Goal: Information Seeking & Learning: Learn about a topic

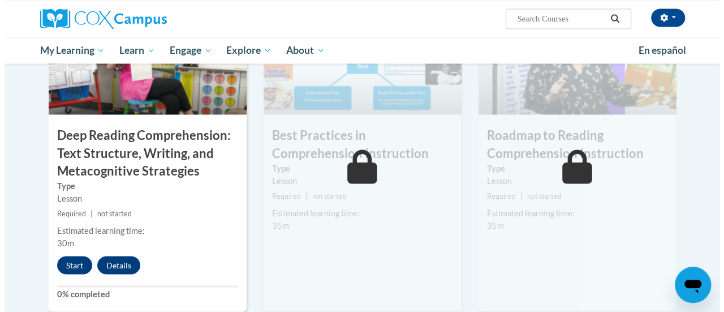
scroll to position [920, 0]
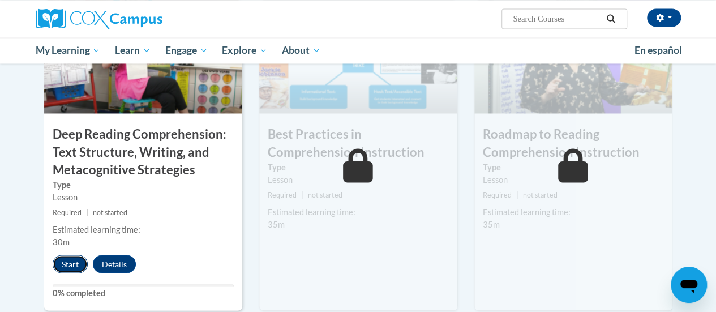
click at [63, 259] on button "Start" at bounding box center [70, 264] width 35 height 18
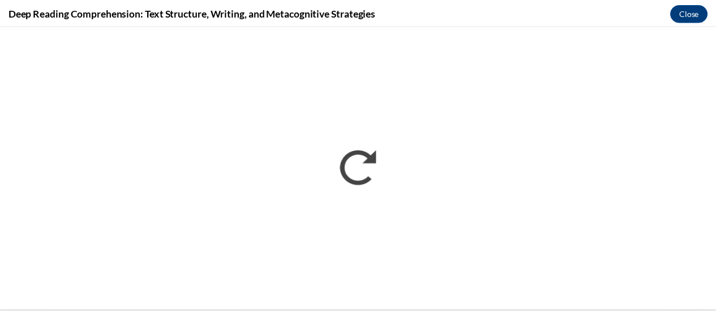
scroll to position [0, 0]
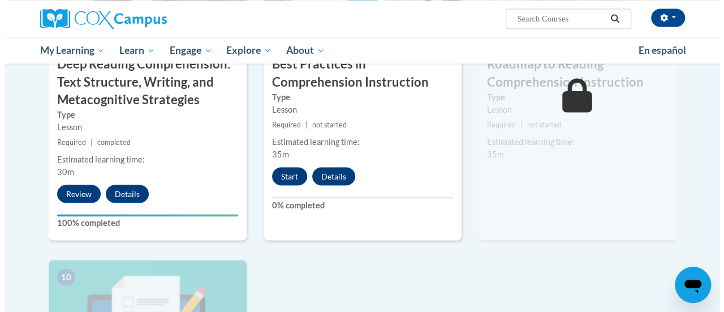
scroll to position [992, 0]
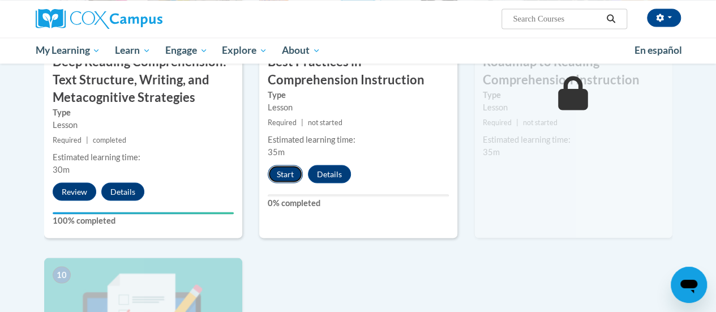
click at [281, 172] on button "Start" at bounding box center [285, 174] width 35 height 18
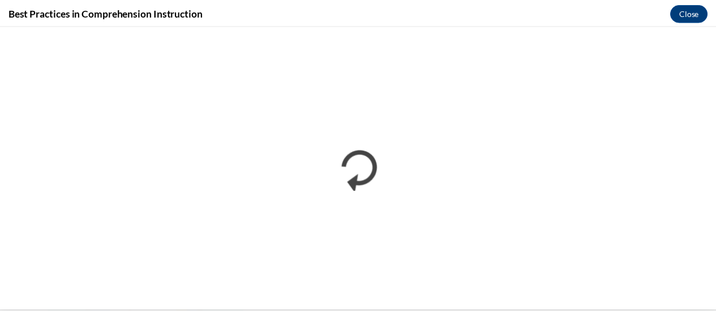
scroll to position [0, 0]
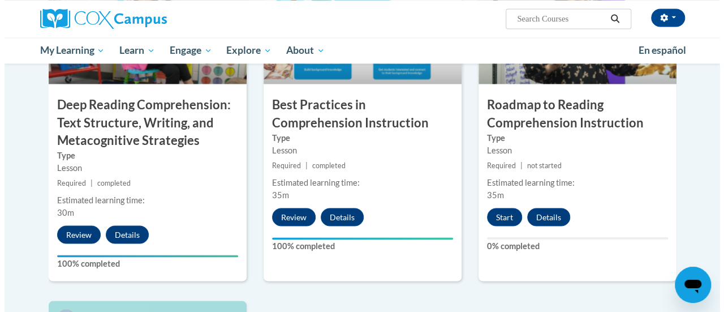
scroll to position [949, 0]
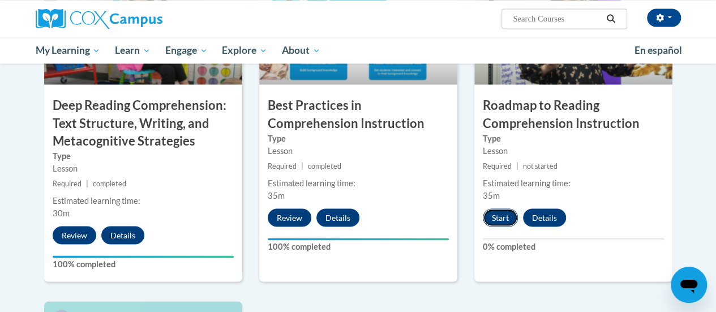
click at [503, 214] on button "Start" at bounding box center [499, 217] width 35 height 18
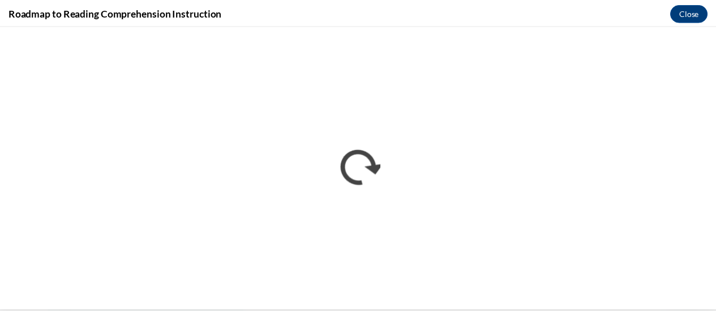
scroll to position [0, 0]
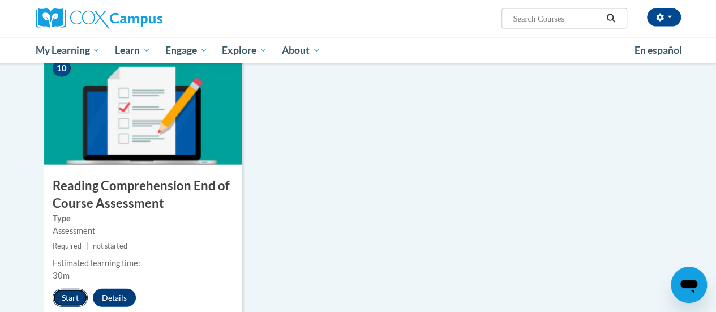
click at [66, 292] on button "Start" at bounding box center [70, 297] width 35 height 18
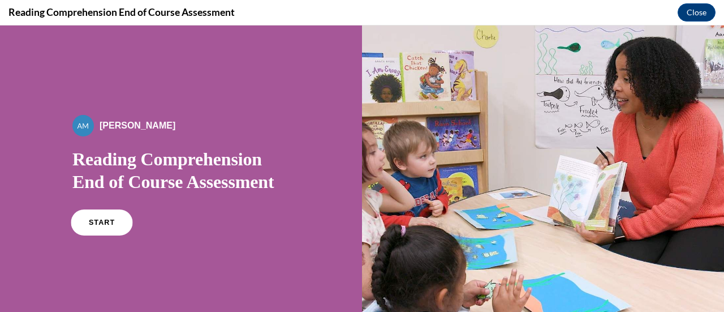
click at [96, 229] on link "START" at bounding box center [102, 222] width 62 height 26
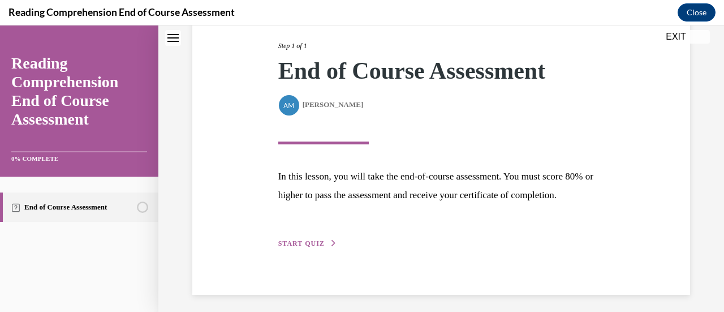
scroll to position [166, 0]
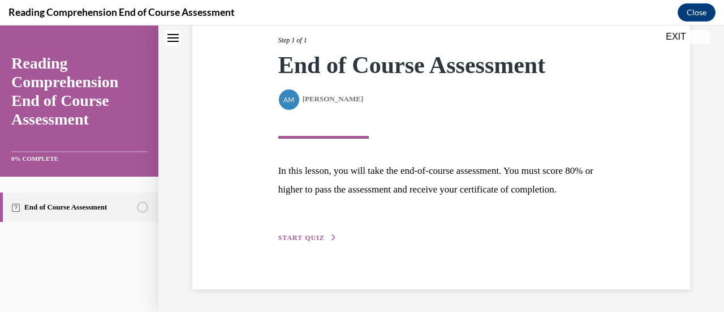
click at [301, 235] on span "START QUIZ" at bounding box center [301, 238] width 46 height 8
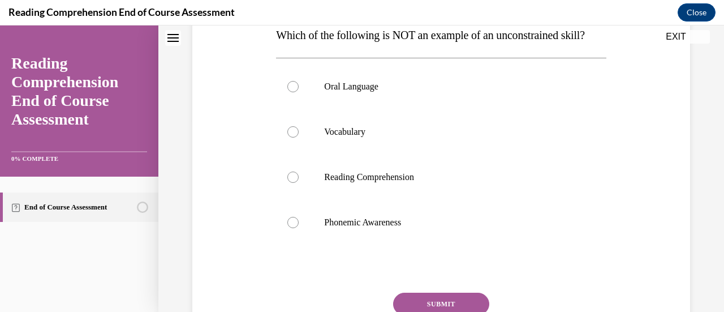
scroll to position [192, 0]
click at [300, 244] on label "Phonemic Awareness" at bounding box center [441, 221] width 330 height 45
click at [299, 227] on input "Phonemic Awareness" at bounding box center [292, 221] width 11 height 11
radio input "true"
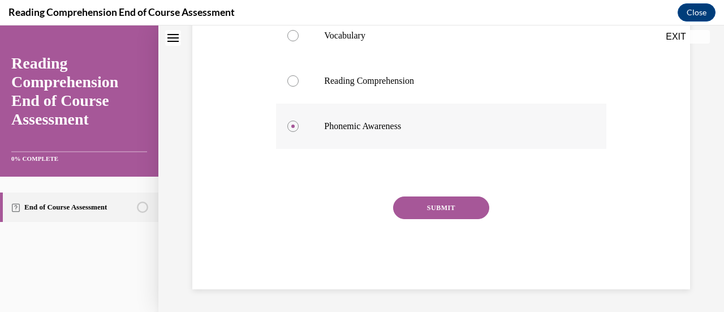
scroll to position [309, 0]
click at [438, 209] on button "SUBMIT" at bounding box center [441, 207] width 96 height 23
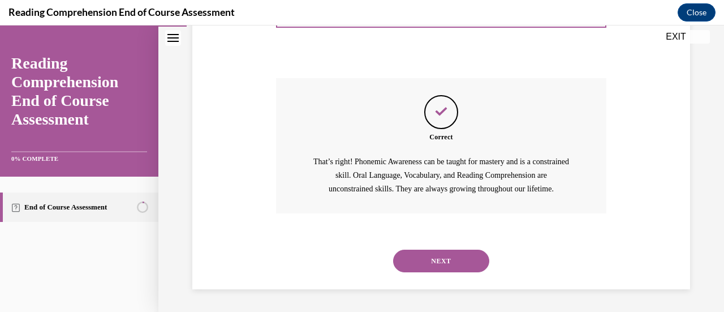
scroll to position [426, 0]
click at [447, 258] on button "NEXT" at bounding box center [441, 260] width 96 height 23
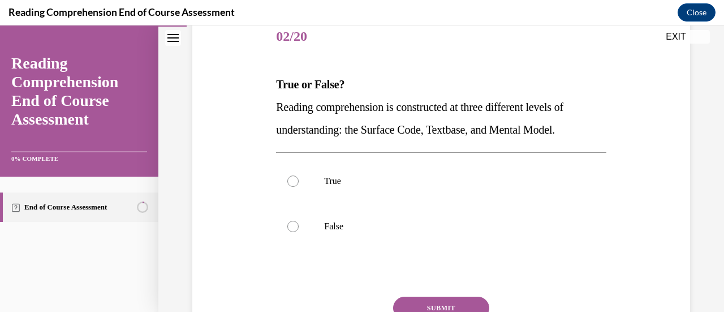
scroll to position [143, 0]
click at [294, 178] on div at bounding box center [292, 180] width 11 height 11
click at [294, 178] on input "True" at bounding box center [292, 180] width 11 height 11
radio input "true"
click at [433, 304] on button "SUBMIT" at bounding box center [441, 307] width 96 height 23
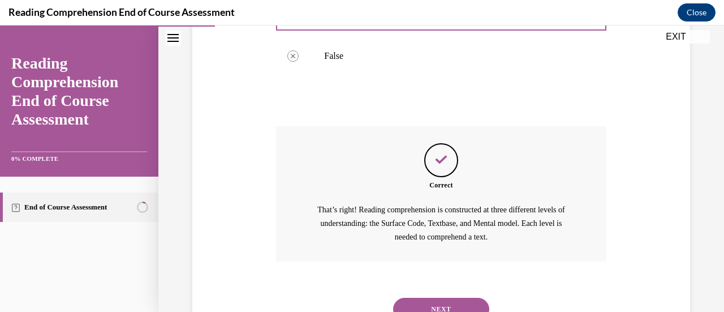
scroll to position [360, 0]
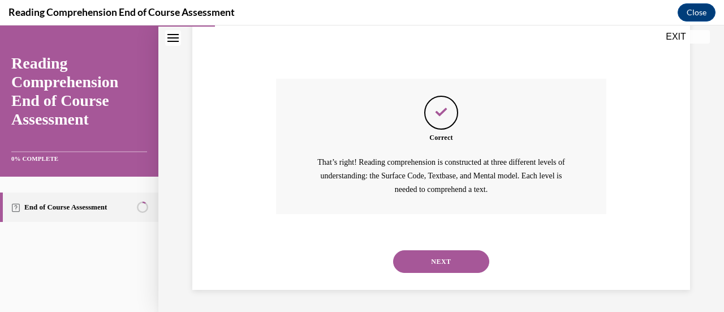
click at [441, 259] on button "NEXT" at bounding box center [441, 261] width 96 height 23
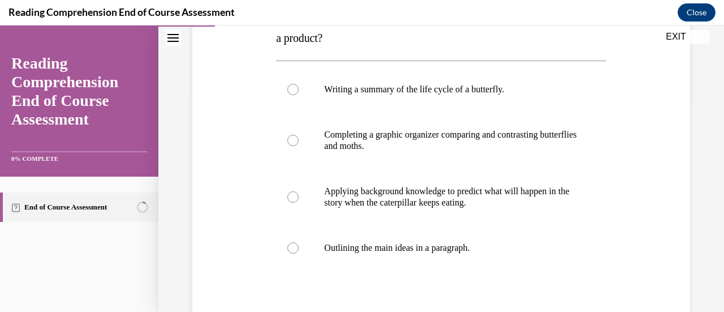
scroll to position [212, 0]
click at [424, 200] on p "Applying background knowledge to predict what will happen in the story when the…" at bounding box center [450, 196] width 253 height 23
click at [299, 200] on input "Applying background knowledge to predict what will happen in the story when the…" at bounding box center [292, 196] width 11 height 11
radio input "true"
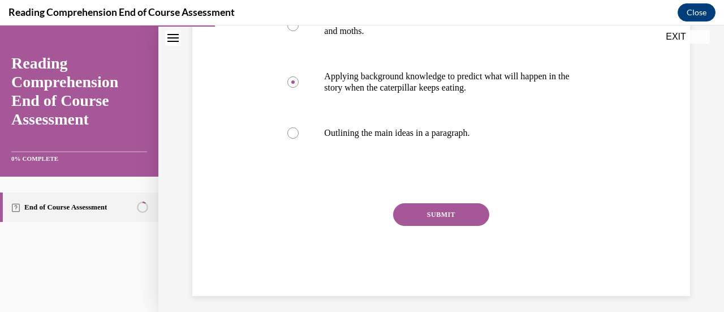
click at [439, 217] on button "SUBMIT" at bounding box center [441, 214] width 96 height 23
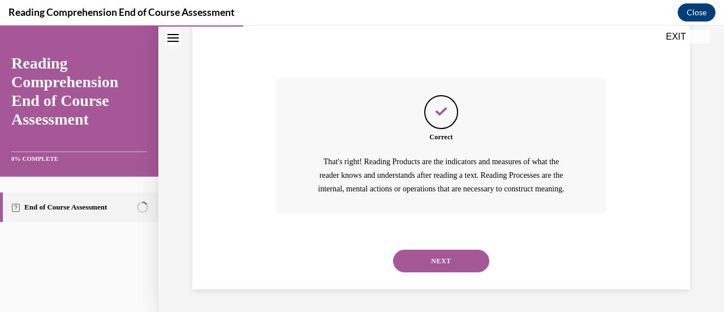
scroll to position [464, 0]
click at [449, 264] on button "NEXT" at bounding box center [441, 260] width 96 height 23
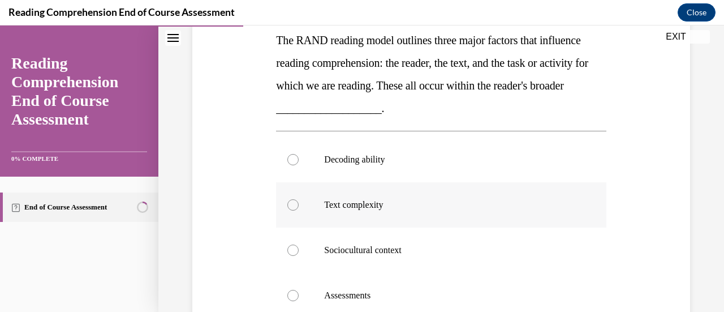
scroll to position [187, 0]
click at [329, 249] on p "Sociocultural context" at bounding box center [450, 249] width 253 height 11
click at [299, 249] on input "Sociocultural context" at bounding box center [292, 249] width 11 height 11
radio input "true"
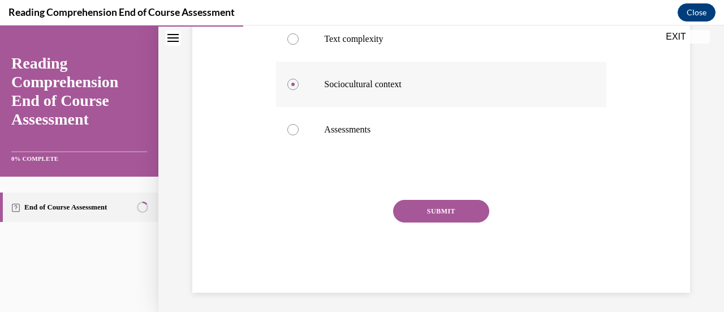
scroll to position [353, 0]
click at [431, 208] on button "SUBMIT" at bounding box center [441, 210] width 96 height 23
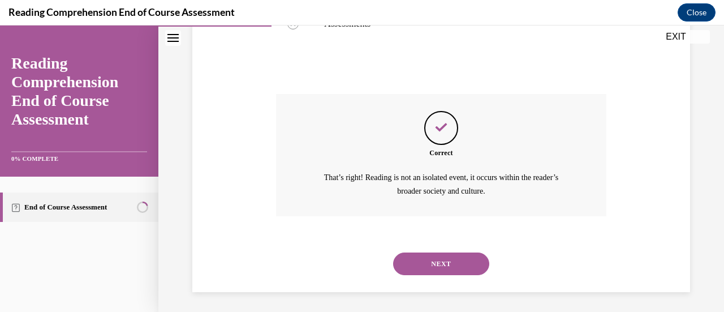
scroll to position [460, 0]
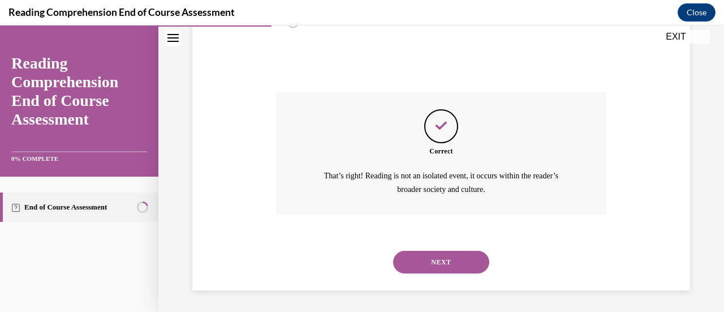
click at [451, 259] on button "NEXT" at bounding box center [441, 262] width 96 height 23
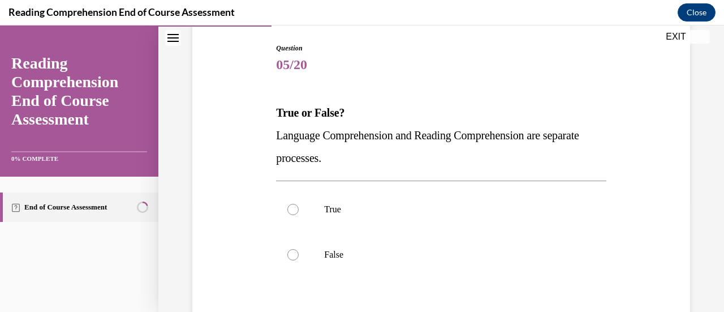
scroll to position [128, 0]
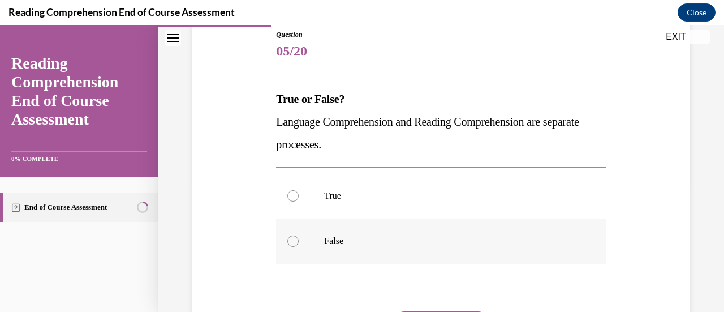
click at [336, 239] on p "False" at bounding box center [450, 240] width 253 height 11
click at [299, 239] on input "False" at bounding box center [292, 240] width 11 height 11
radio input "true"
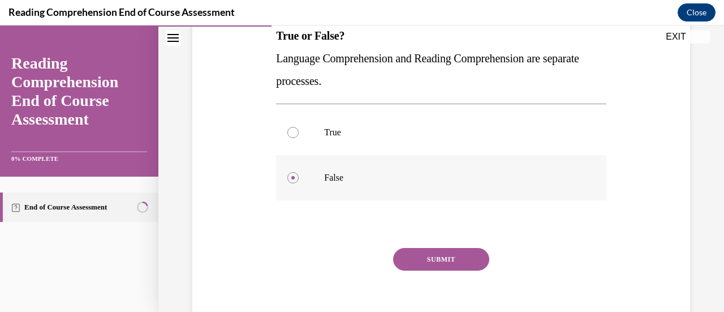
click at [458, 252] on button "SUBMIT" at bounding box center [441, 259] width 96 height 23
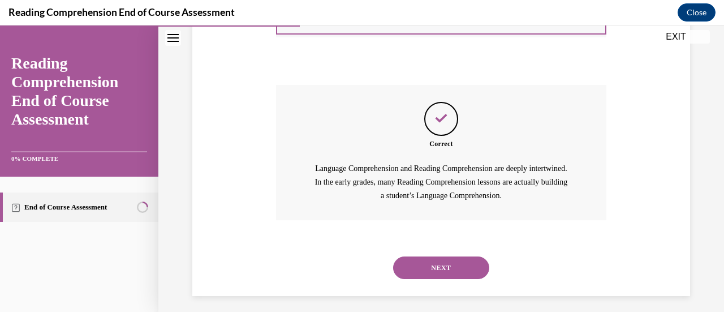
scroll to position [360, 0]
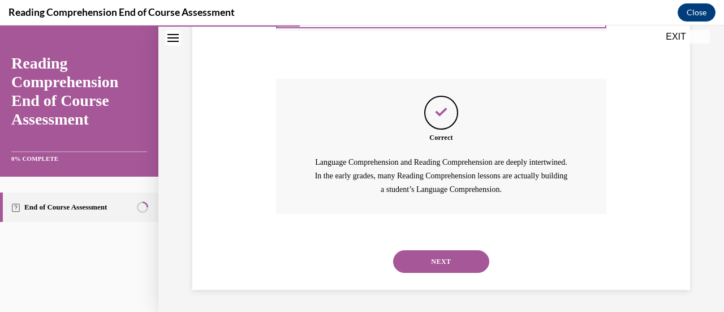
click at [458, 252] on button "NEXT" at bounding box center [441, 261] width 96 height 23
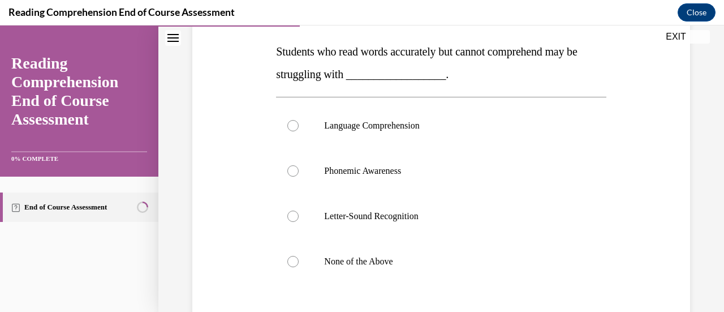
scroll to position [178, 0]
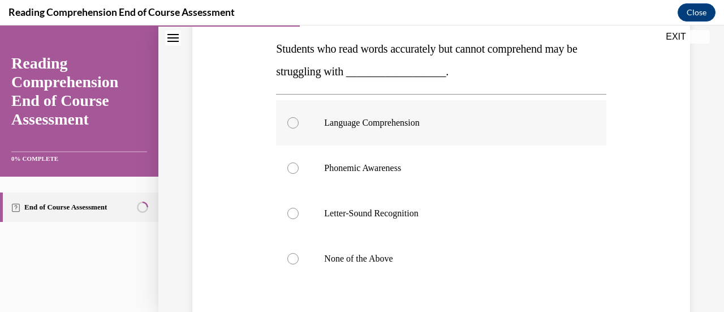
click at [359, 139] on label "Language Comprehension" at bounding box center [441, 122] width 330 height 45
click at [299, 128] on input "Language Comprehension" at bounding box center [292, 122] width 11 height 11
radio input "true"
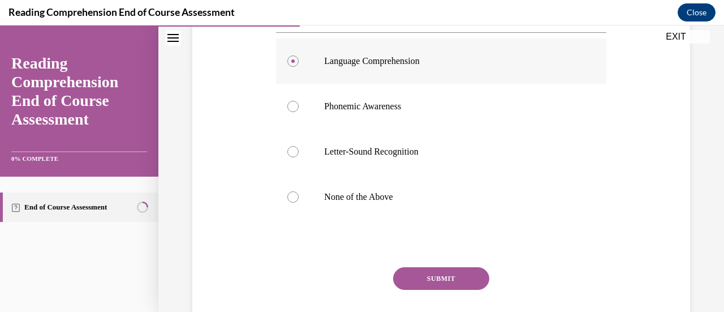
scroll to position [240, 0]
click at [424, 283] on button "SUBMIT" at bounding box center [441, 277] width 96 height 23
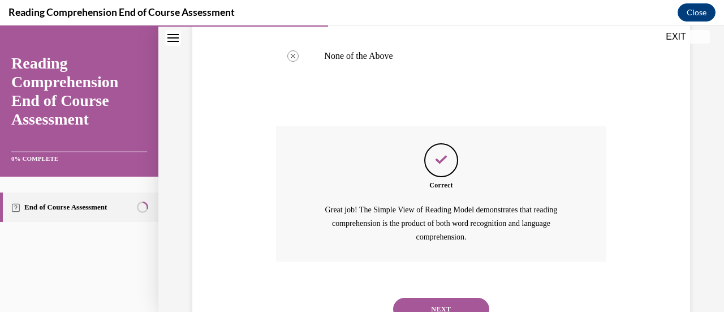
scroll to position [428, 0]
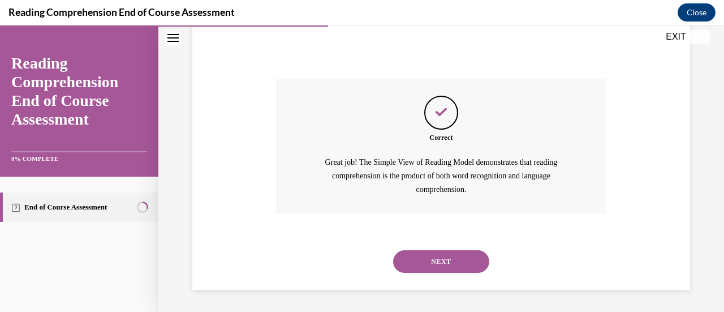
click at [436, 261] on button "NEXT" at bounding box center [441, 261] width 96 height 23
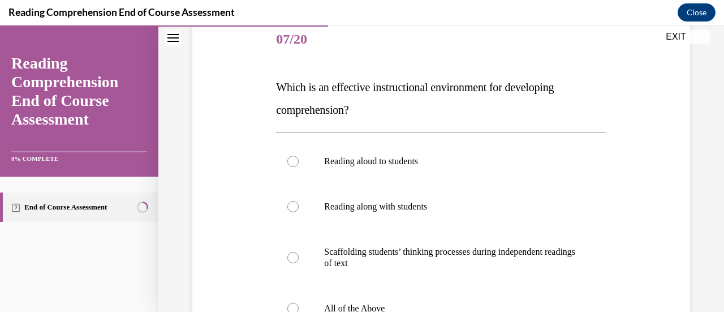
scroll to position [170, 0]
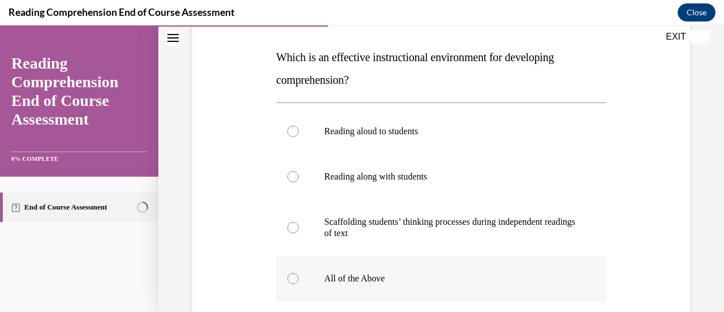
click at [371, 270] on label "All of the Above" at bounding box center [441, 278] width 330 height 45
click at [299, 273] on input "All of the Above" at bounding box center [292, 278] width 11 height 11
radio input "true"
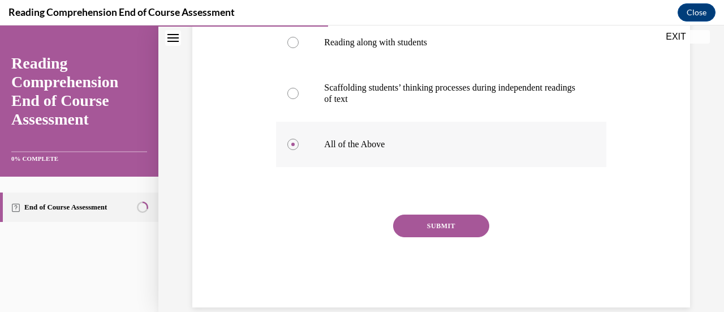
scroll to position [321, 0]
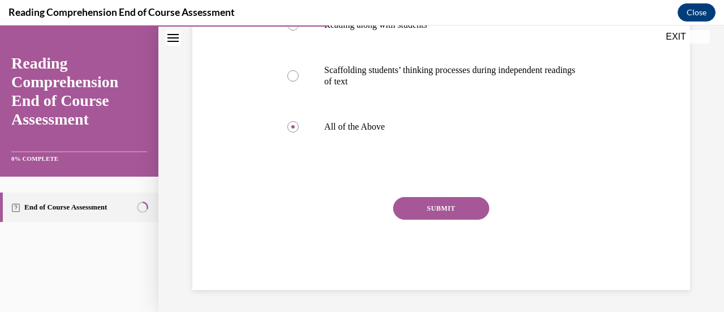
click at [445, 212] on button "SUBMIT" at bounding box center [441, 208] width 96 height 23
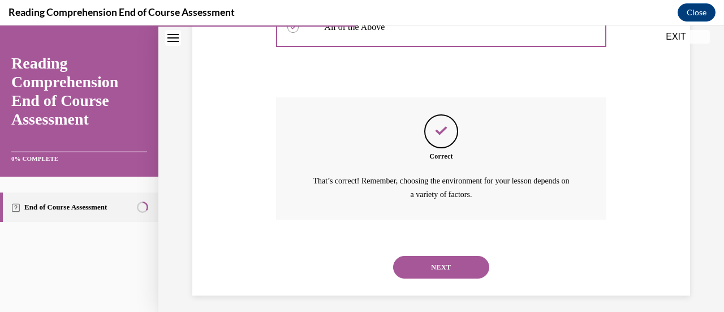
scroll to position [426, 0]
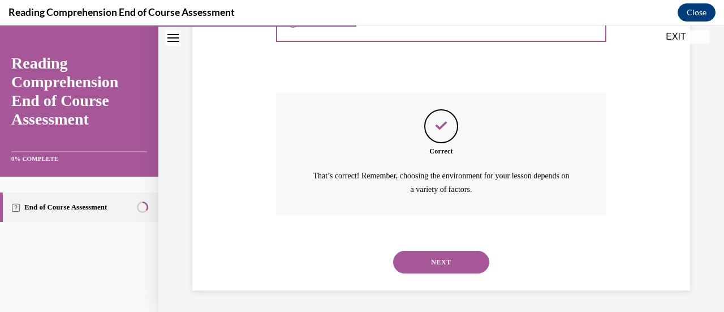
click at [436, 263] on button "NEXT" at bounding box center [441, 262] width 96 height 23
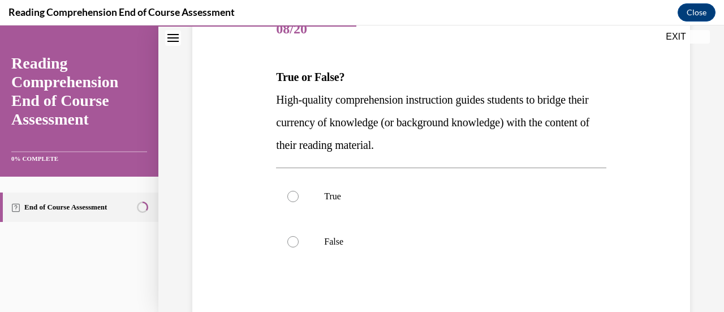
scroll to position [150, 0]
click at [345, 202] on label "True" at bounding box center [441, 195] width 330 height 45
click at [299, 201] on input "True" at bounding box center [292, 195] width 11 height 11
radio input "true"
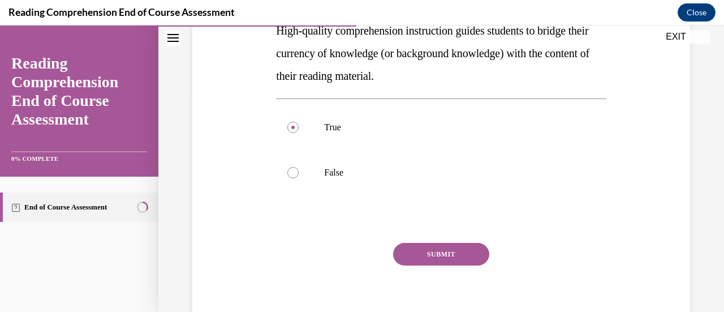
click at [447, 256] on button "SUBMIT" at bounding box center [441, 254] width 96 height 23
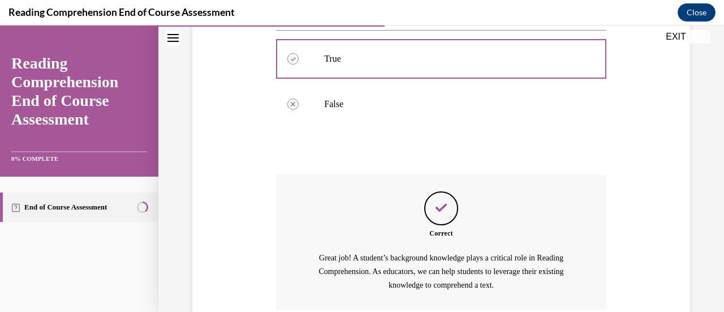
scroll to position [383, 0]
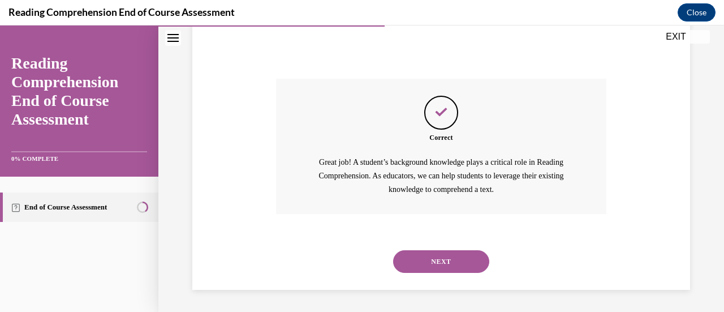
click at [432, 265] on button "NEXT" at bounding box center [441, 261] width 96 height 23
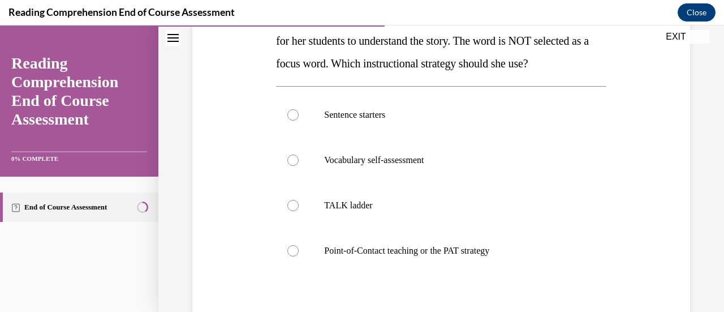
scroll to position [206, 0]
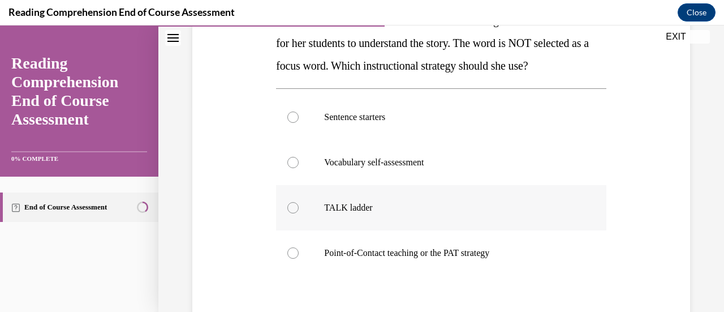
click at [396, 210] on p "TALK ladder" at bounding box center [450, 207] width 253 height 11
click at [299, 210] on input "TALK ladder" at bounding box center [292, 207] width 11 height 11
radio input "true"
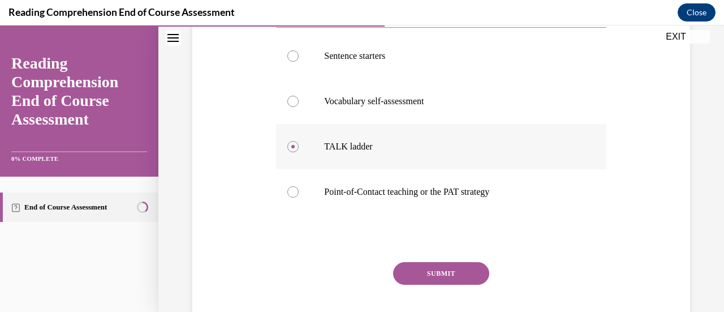
scroll to position [269, 0]
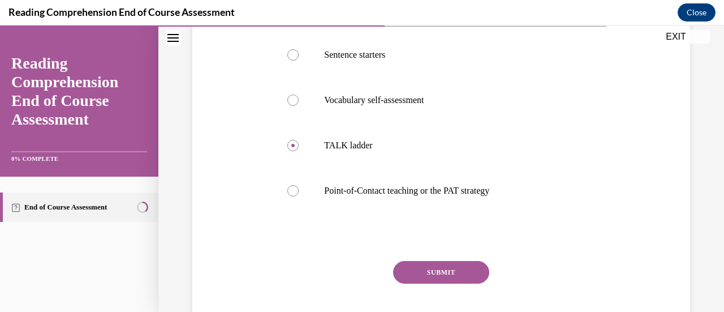
click at [443, 273] on button "SUBMIT" at bounding box center [441, 272] width 96 height 23
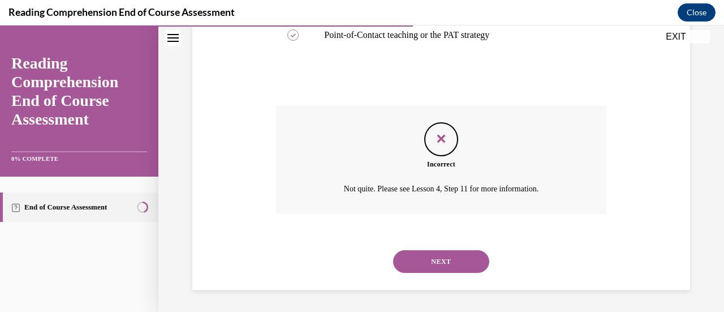
scroll to position [423, 0]
click at [445, 255] on button "NEXT" at bounding box center [441, 262] width 96 height 23
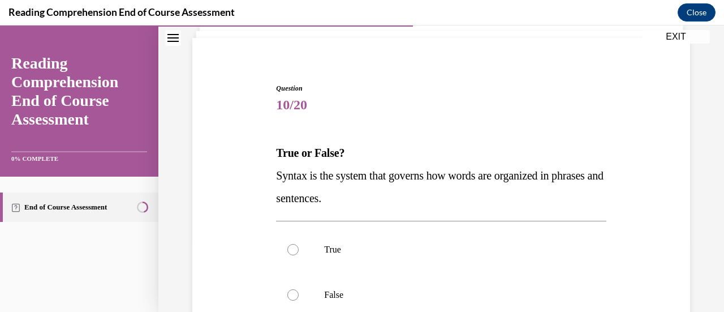
scroll to position [75, 0]
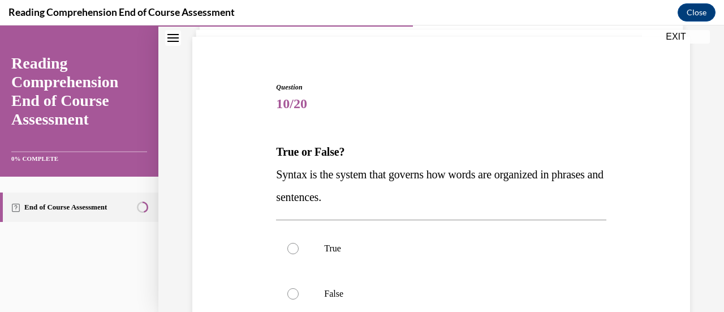
click at [445, 255] on label "True" at bounding box center [441, 248] width 330 height 45
click at [299, 254] on input "True" at bounding box center [292, 248] width 11 height 11
radio input "true"
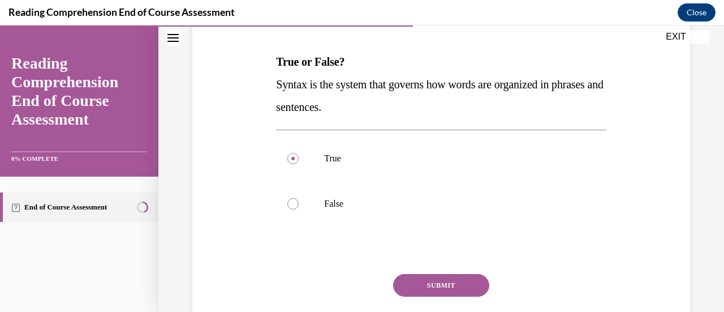
scroll to position [166, 0]
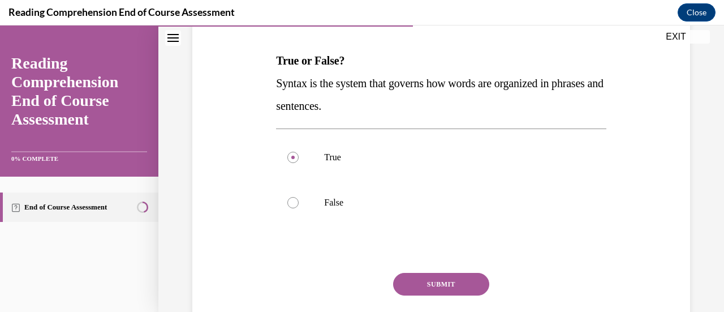
click at [439, 287] on button "SUBMIT" at bounding box center [441, 284] width 96 height 23
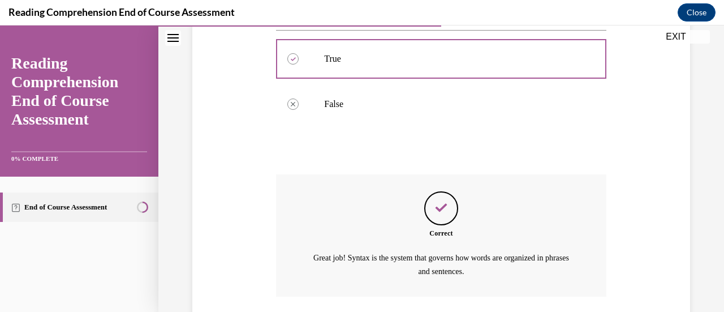
scroll to position [347, 0]
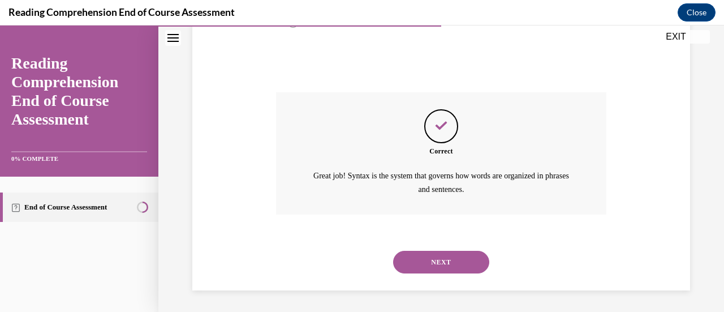
click at [443, 262] on button "NEXT" at bounding box center [441, 262] width 96 height 23
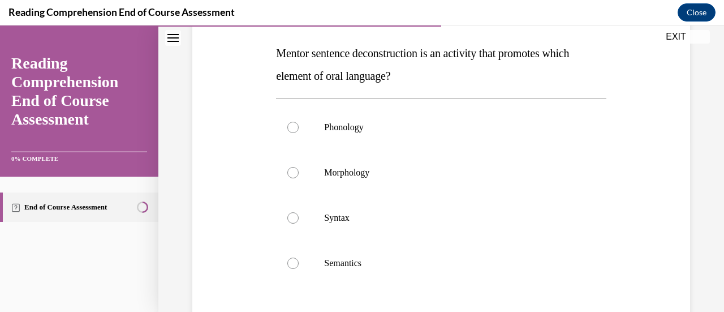
scroll to position [175, 0]
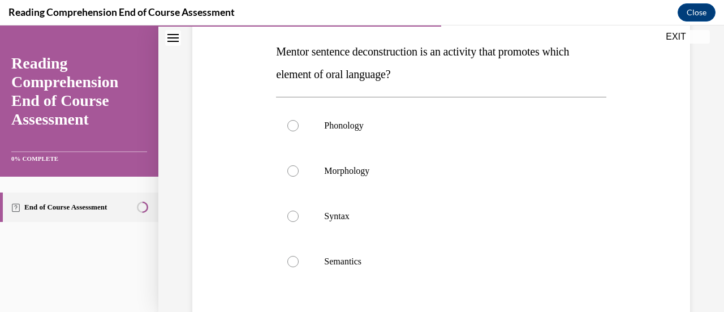
drag, startPoint x: 400, startPoint y: 71, endPoint x: 278, endPoint y: 49, distance: 124.3
click at [278, 49] on span "Mentor sentence deconstruction is an activity that promotes which element of or…" at bounding box center [422, 62] width 293 height 35
copy span "Mentor sentence deconstruction is an activity that promotes which element of or…"
click at [326, 203] on label "Syntax" at bounding box center [441, 215] width 330 height 45
click at [299, 210] on input "Syntax" at bounding box center [292, 215] width 11 height 11
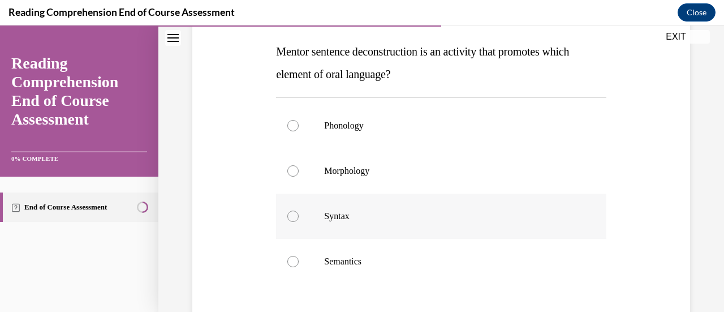
radio input "true"
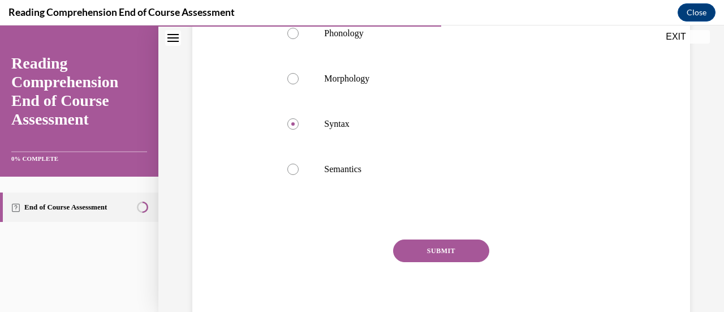
click at [449, 244] on button "SUBMIT" at bounding box center [441, 250] width 96 height 23
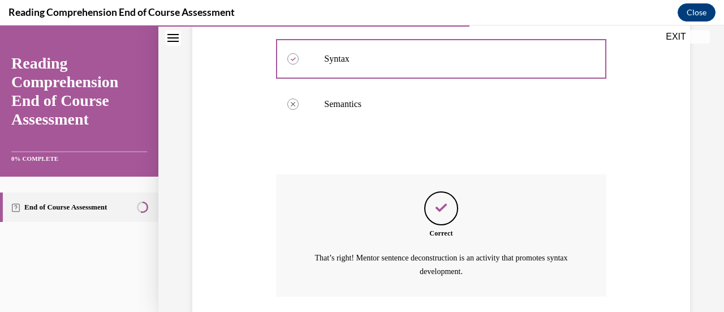
scroll to position [415, 0]
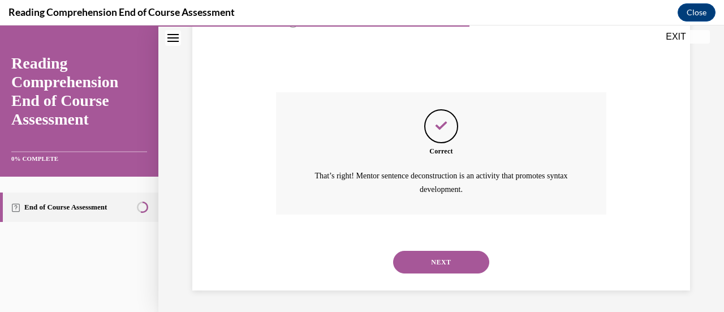
click at [448, 258] on button "NEXT" at bounding box center [441, 262] width 96 height 23
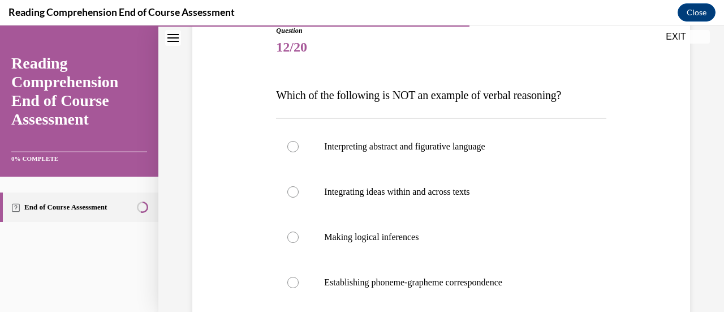
scroll to position [140, 0]
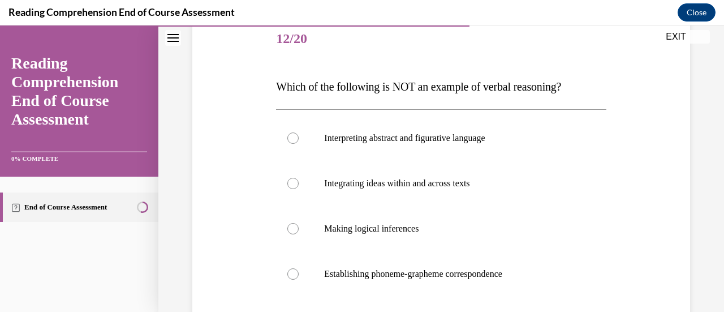
click at [448, 258] on label "Establishing phoneme-grapheme correspondence" at bounding box center [441, 273] width 330 height 45
click at [299, 268] on input "Establishing phoneme-grapheme correspondence" at bounding box center [292, 273] width 11 height 11
radio input "true"
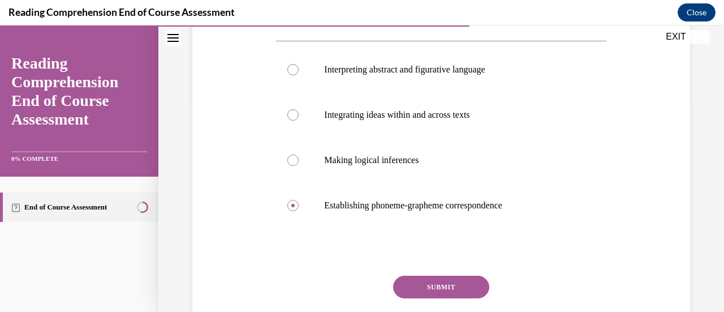
scroll to position [212, 0]
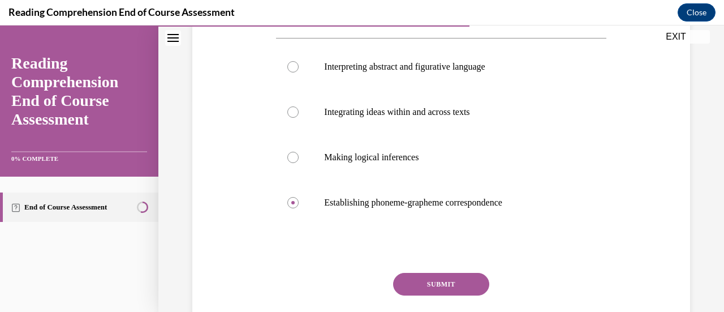
click at [443, 273] on button "SUBMIT" at bounding box center [441, 284] width 96 height 23
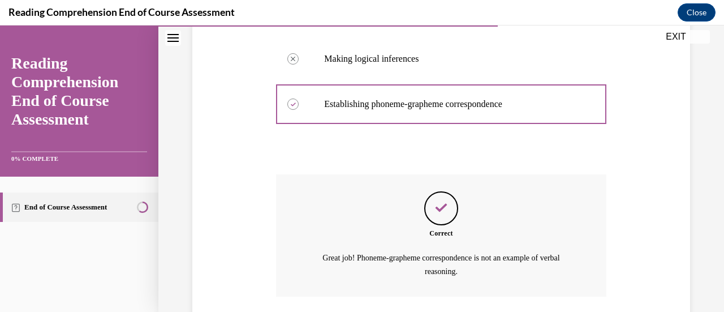
scroll to position [392, 0]
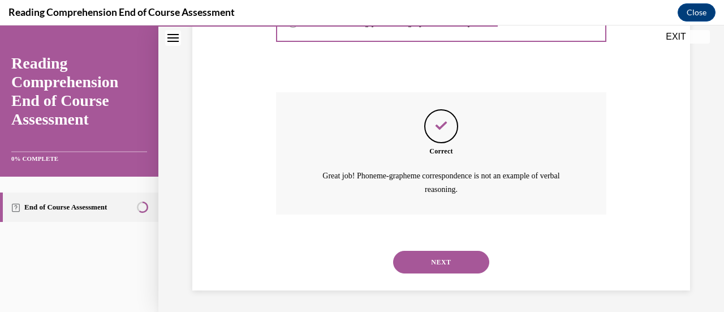
click at [443, 261] on button "NEXT" at bounding box center [441, 262] width 96 height 23
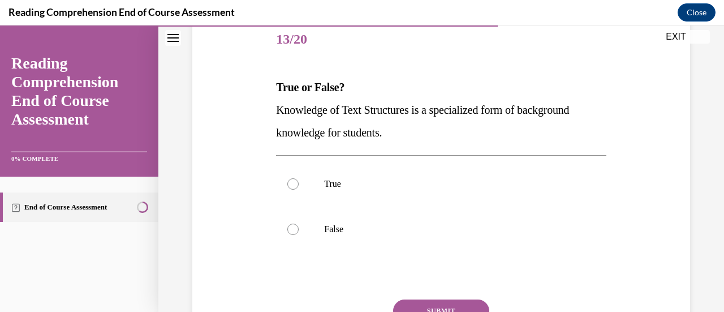
scroll to position [140, 0]
click at [406, 180] on p "True" at bounding box center [450, 183] width 253 height 11
click at [299, 180] on input "True" at bounding box center [292, 183] width 11 height 11
radio input "true"
click at [452, 302] on button "SUBMIT" at bounding box center [441, 310] width 96 height 23
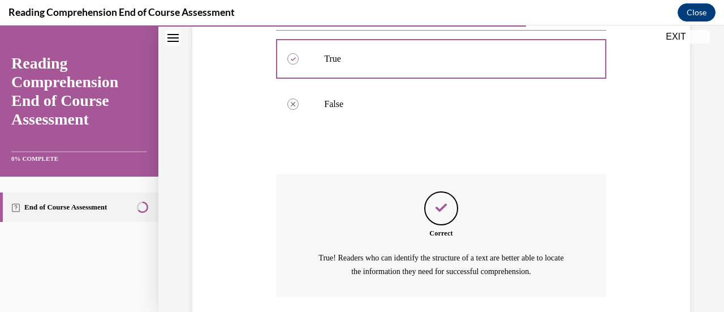
scroll to position [347, 0]
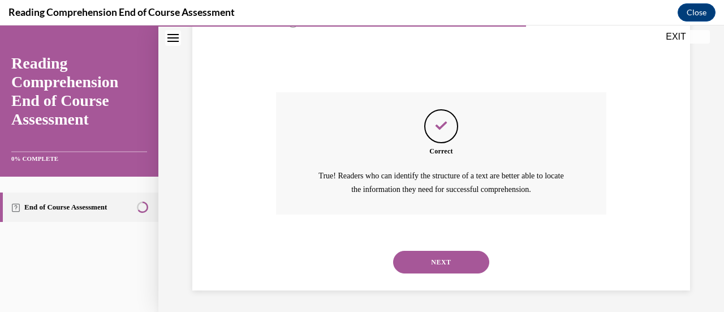
click at [448, 261] on button "NEXT" at bounding box center [441, 262] width 96 height 23
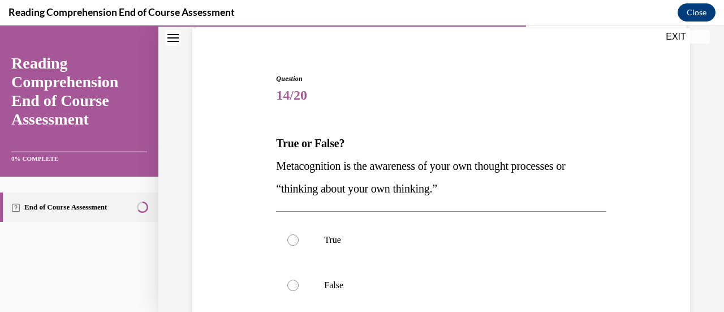
scroll to position [85, 0]
click at [432, 240] on p "True" at bounding box center [450, 238] width 253 height 11
click at [299, 240] on input "True" at bounding box center [292, 238] width 11 height 11
radio input "true"
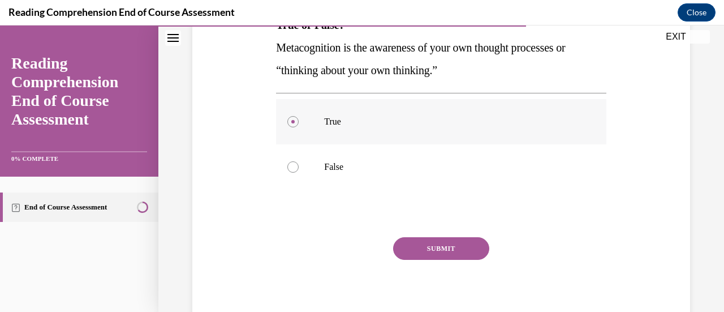
click at [432, 240] on button "SUBMIT" at bounding box center [441, 248] width 96 height 23
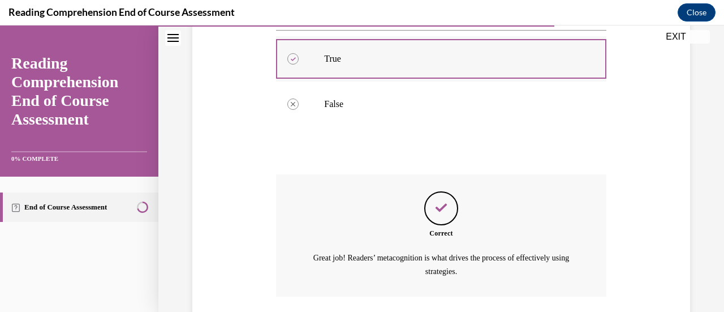
scroll to position [347, 0]
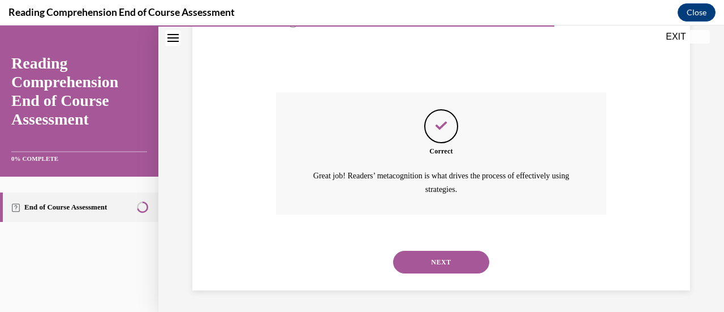
click at [436, 251] on button "NEXT" at bounding box center [441, 262] width 96 height 23
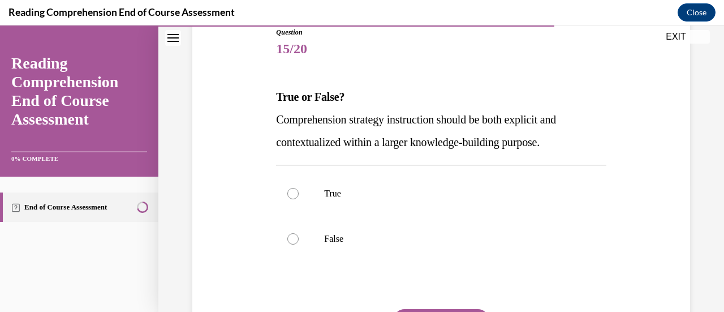
scroll to position [131, 0]
click at [453, 188] on p "True" at bounding box center [450, 192] width 253 height 11
click at [299, 188] on input "True" at bounding box center [292, 192] width 11 height 11
radio input "true"
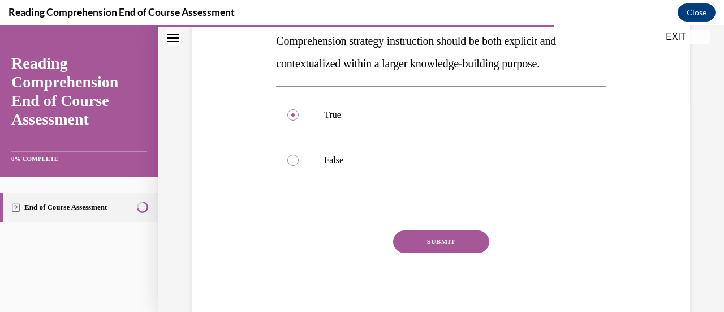
click at [463, 244] on button "SUBMIT" at bounding box center [441, 241] width 96 height 23
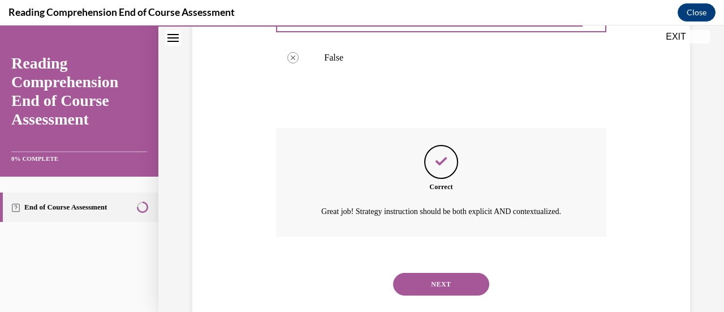
scroll to position [347, 0]
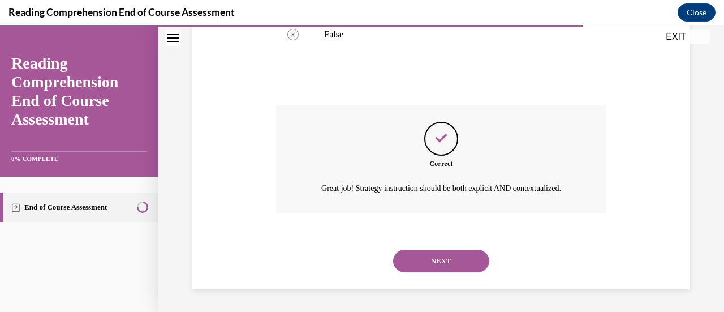
click at [462, 257] on button "NEXT" at bounding box center [441, 260] width 96 height 23
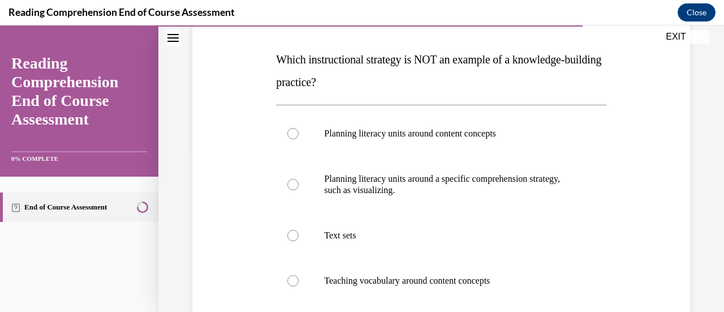
scroll to position [167, 0]
click at [462, 257] on label "Text sets" at bounding box center [441, 235] width 330 height 45
click at [299, 242] on input "Text sets" at bounding box center [292, 235] width 11 height 11
radio input "true"
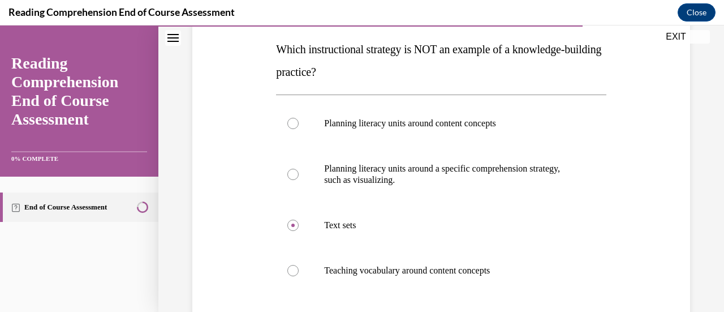
scroll to position [177, 0]
click at [430, 183] on p "Planning literacy units around a specific comprehension strategy, such as visua…" at bounding box center [450, 174] width 253 height 23
click at [299, 180] on input "Planning literacy units around a specific comprehension strategy, such as visua…" at bounding box center [292, 174] width 11 height 11
radio input "true"
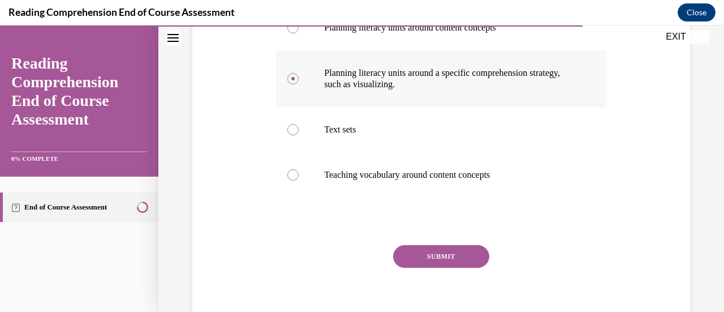
scroll to position [321, 0]
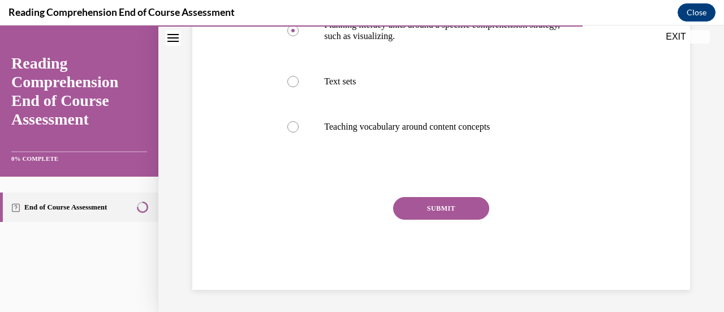
click at [438, 209] on button "SUBMIT" at bounding box center [441, 208] width 96 height 23
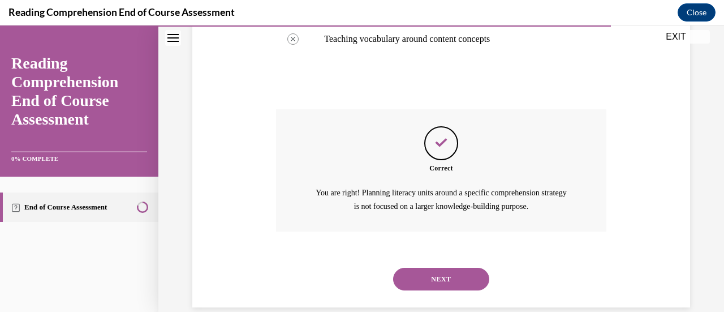
scroll to position [426, 0]
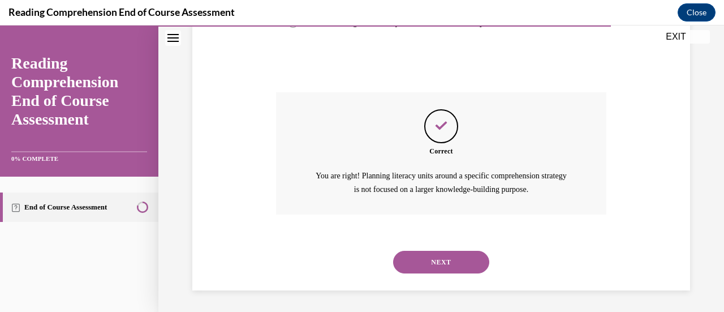
click at [462, 260] on button "NEXT" at bounding box center [441, 262] width 96 height 23
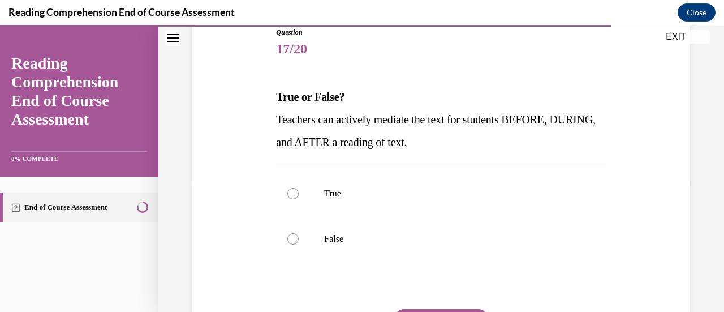
scroll to position [162, 0]
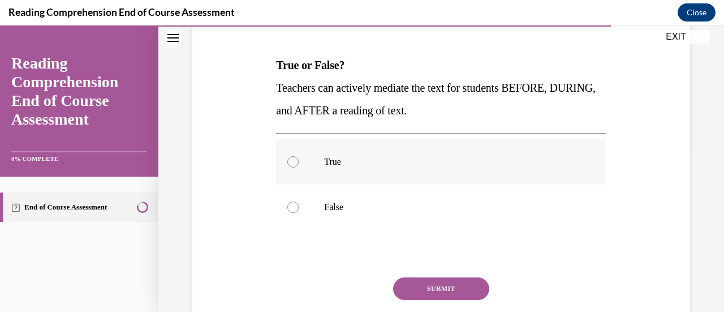
click at [344, 171] on label "True" at bounding box center [441, 161] width 330 height 45
click at [299, 167] on input "True" at bounding box center [292, 161] width 11 height 11
radio input "true"
click at [460, 284] on button "SUBMIT" at bounding box center [441, 288] width 96 height 23
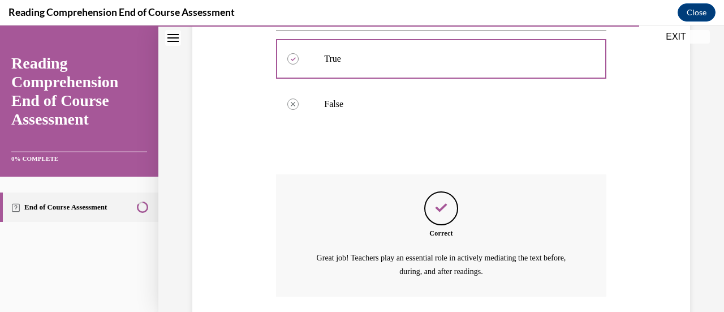
scroll to position [347, 0]
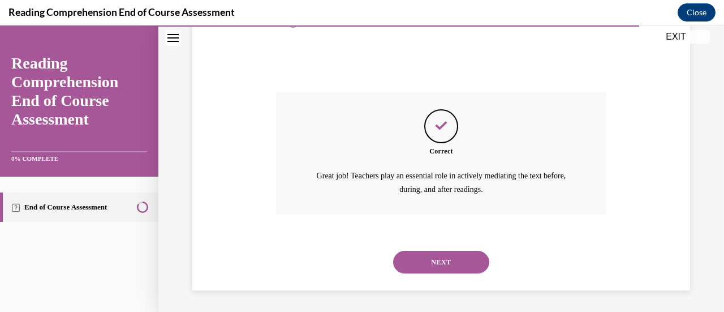
click at [445, 257] on button "NEXT" at bounding box center [441, 262] width 96 height 23
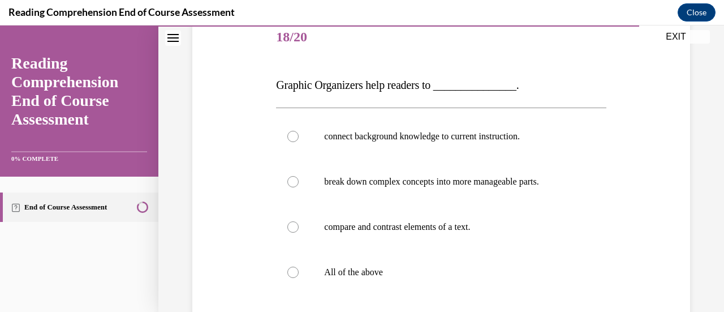
scroll to position [143, 0]
click at [420, 273] on p "All of the above" at bounding box center [450, 271] width 253 height 11
click at [299, 273] on input "All of the above" at bounding box center [292, 271] width 11 height 11
radio input "true"
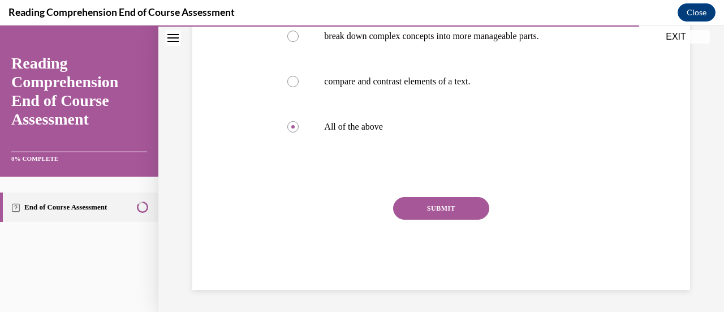
click at [466, 210] on button "SUBMIT" at bounding box center [441, 208] width 96 height 23
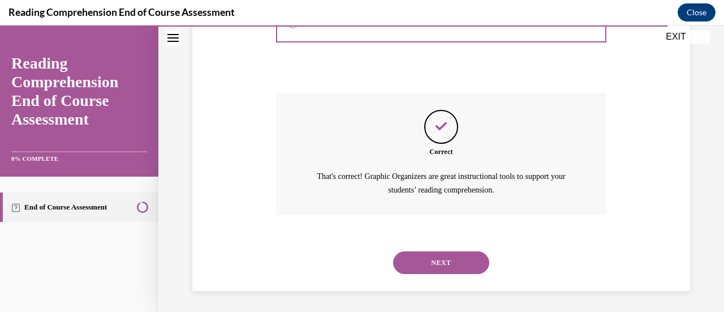
scroll to position [392, 0]
click at [445, 261] on button "NEXT" at bounding box center [441, 262] width 96 height 23
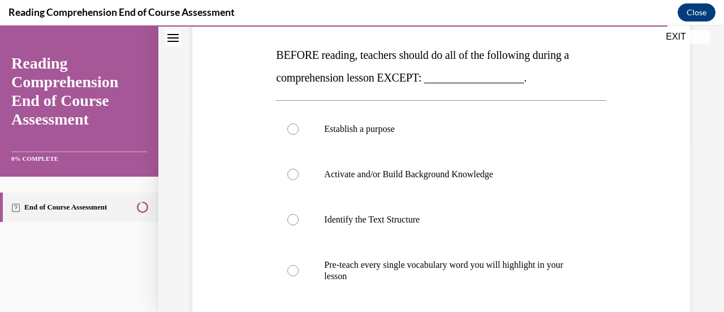
scroll to position [182, 0]
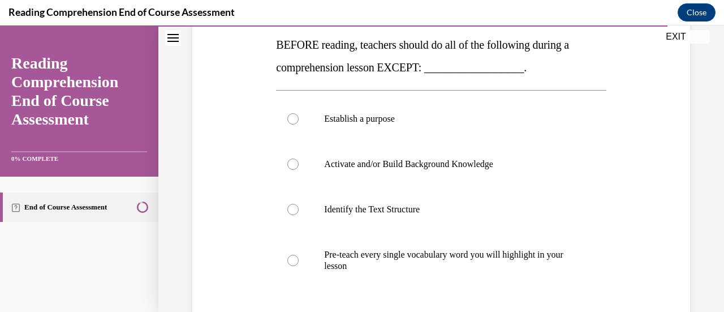
click at [445, 261] on p "Pre-teach every single vocabulary word you will highlight in your lesson" at bounding box center [450, 260] width 253 height 23
click at [299, 261] on input "Pre-teach every single vocabulary word you will highlight in your lesson" at bounding box center [292, 260] width 11 height 11
radio input "true"
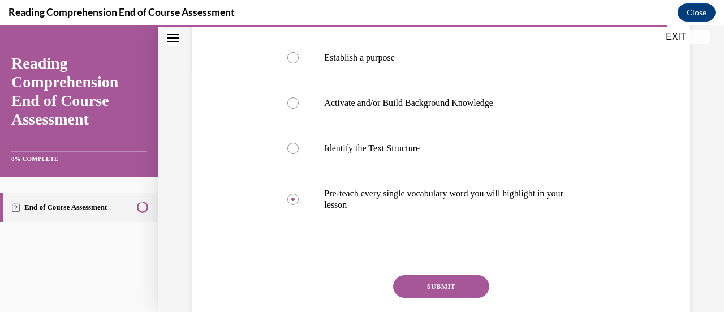
click at [440, 286] on button "SUBMIT" at bounding box center [441, 286] width 96 height 23
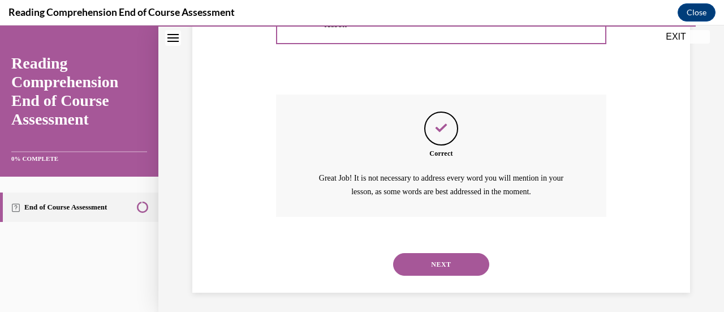
scroll to position [426, 0]
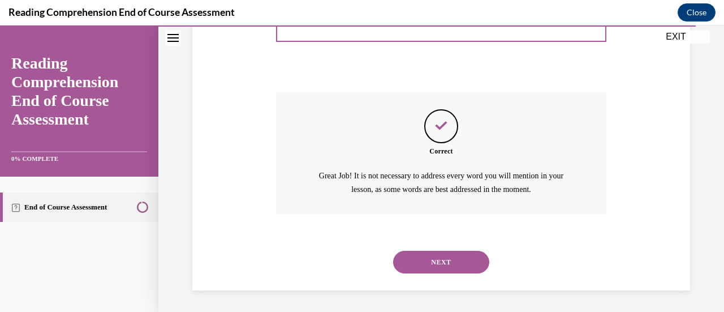
click at [445, 256] on button "NEXT" at bounding box center [441, 262] width 96 height 23
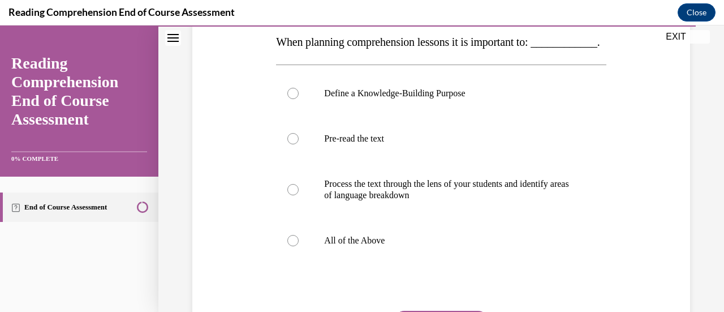
scroll to position [186, 0]
click at [347, 245] on p "All of the Above" at bounding box center [450, 239] width 253 height 11
click at [299, 245] on input "All of the Above" at bounding box center [292, 239] width 11 height 11
radio input "true"
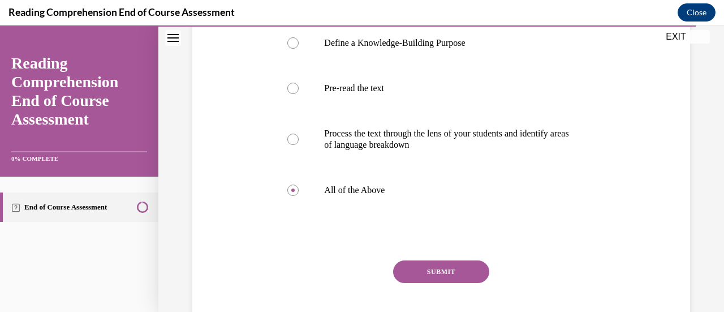
click at [436, 283] on button "SUBMIT" at bounding box center [441, 271] width 96 height 23
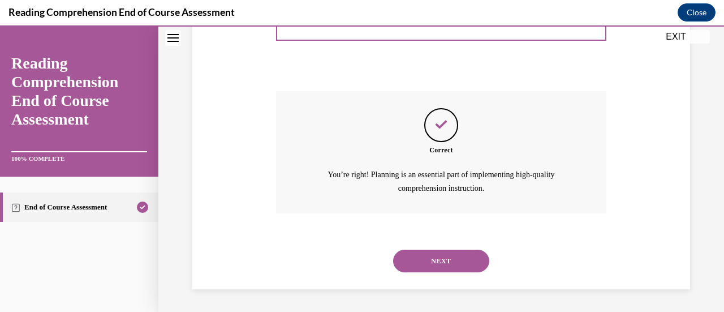
scroll to position [426, 0]
click at [443, 263] on button "NEXT" at bounding box center [441, 260] width 96 height 23
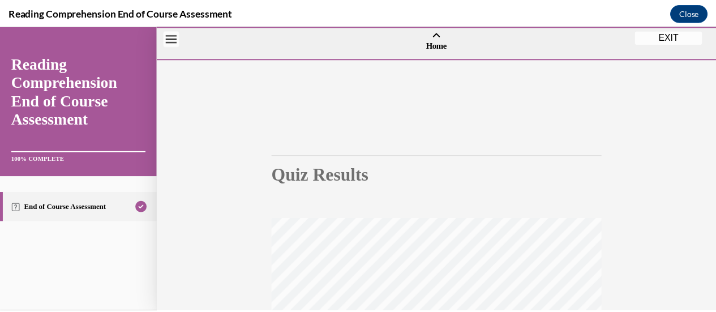
scroll to position [0, 0]
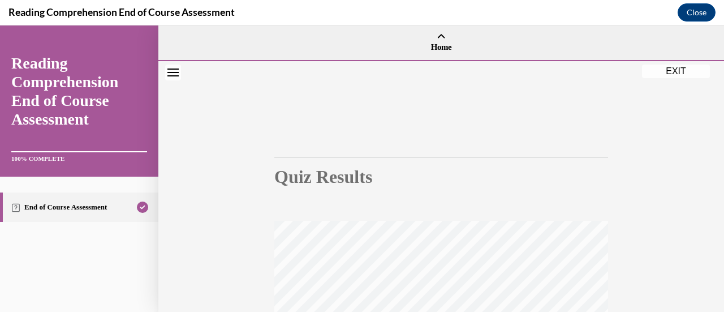
click at [684, 71] on button "EXIT" at bounding box center [676, 71] width 68 height 14
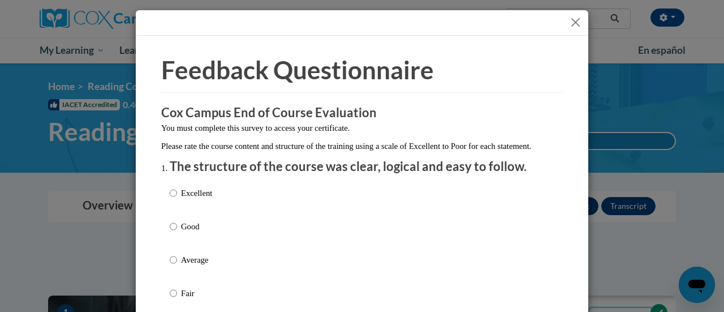
click at [575, 19] on button "Close" at bounding box center [575, 22] width 14 height 14
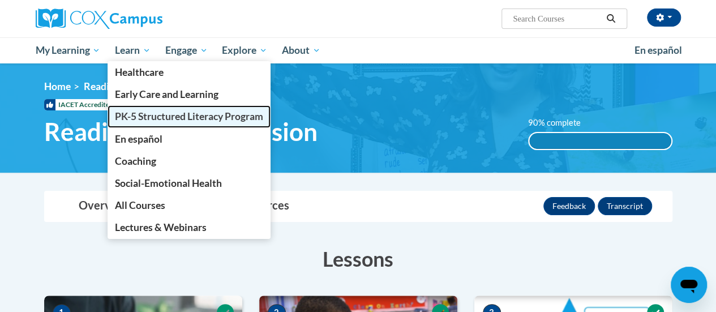
click at [154, 115] on span "PK-5 Structured Literacy Program" at bounding box center [189, 116] width 148 height 12
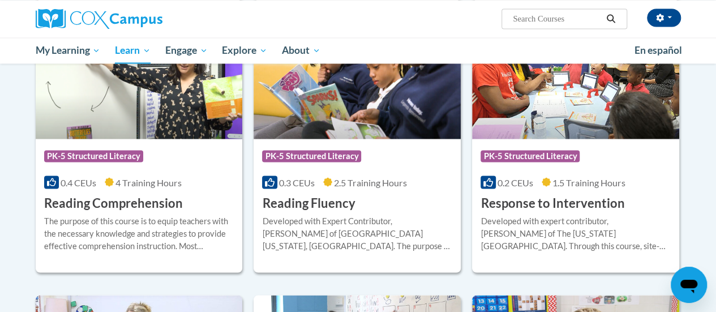
scroll to position [1009, 0]
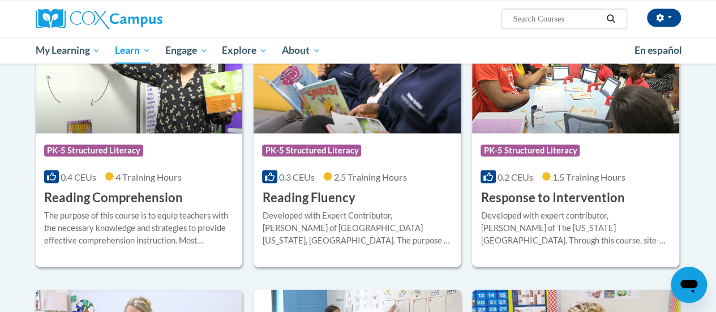
click at [563, 183] on div "Course Category: PK-5 Structured Literacy 0.2 CEUs 1.5 Training Hours COURSE Re…" at bounding box center [575, 169] width 207 height 72
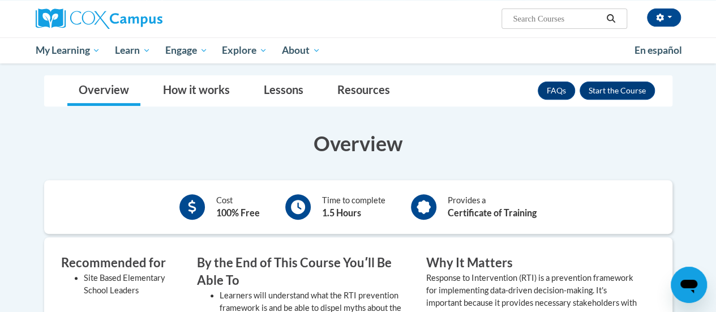
scroll to position [174, 0]
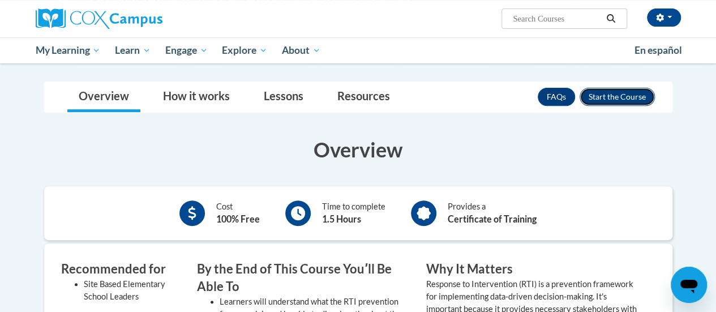
click at [619, 99] on button "Enroll" at bounding box center [616, 97] width 75 height 18
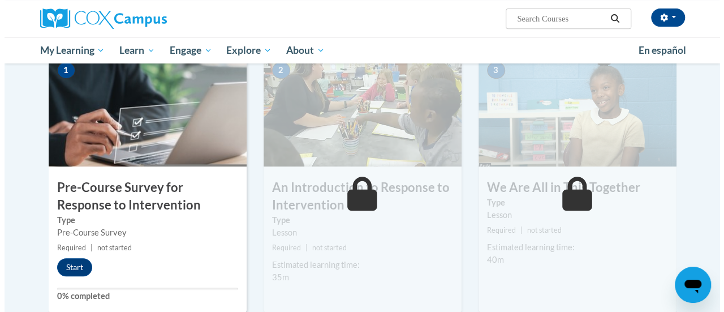
scroll to position [243, 0]
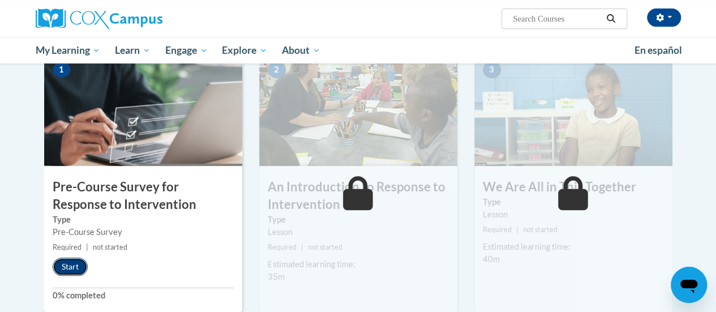
click at [72, 265] on button "Start" at bounding box center [70, 266] width 35 height 18
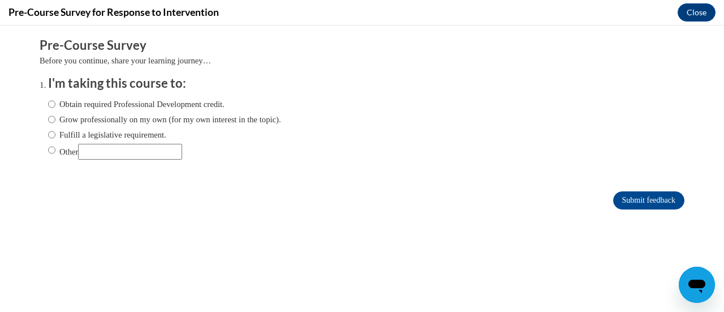
scroll to position [0, 0]
click at [72, 135] on label "Fulfill a legislative requirement." at bounding box center [107, 134] width 118 height 12
click at [55, 135] on input "Fulfill a legislative requirement." at bounding box center [51, 134] width 7 height 12
radio input "true"
click at [621, 201] on input "Submit feedback" at bounding box center [648, 200] width 71 height 18
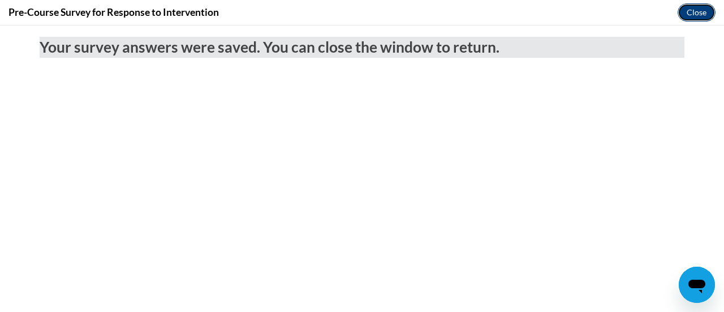
click at [692, 3] on button "Close" at bounding box center [697, 12] width 38 height 18
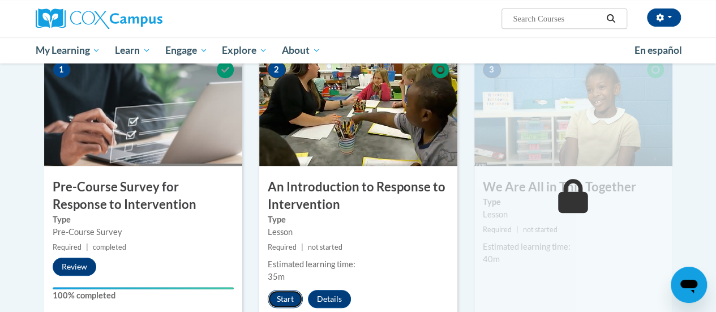
click at [287, 298] on button "Start" at bounding box center [285, 299] width 35 height 18
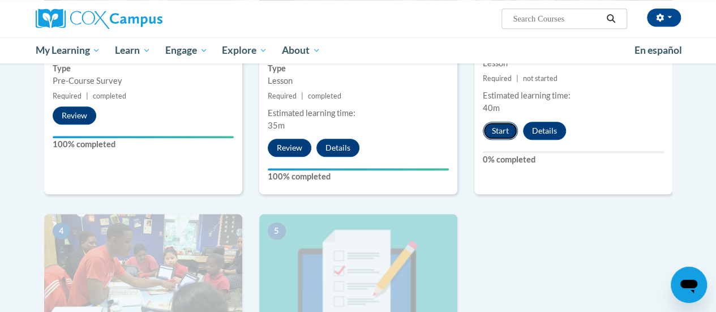
click at [491, 132] on button "Start" at bounding box center [499, 131] width 35 height 18
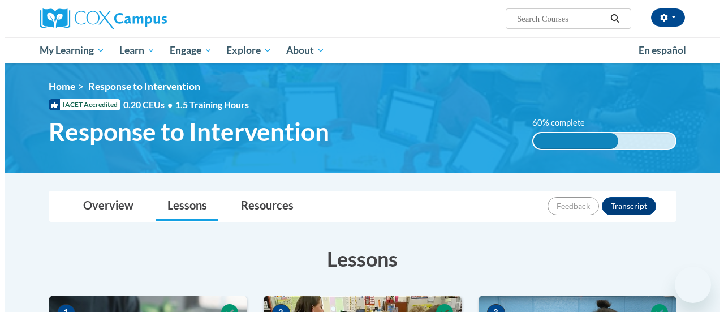
scroll to position [665, 0]
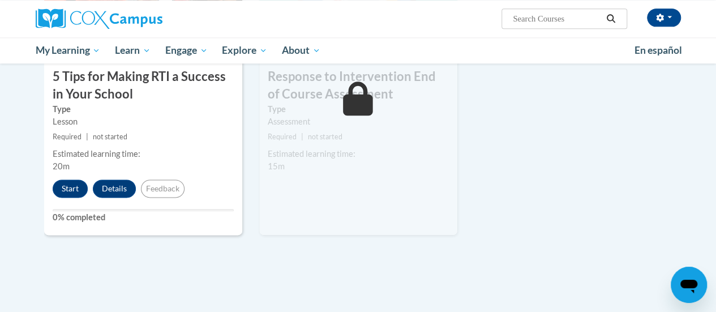
click at [71, 186] on button "Start" at bounding box center [70, 188] width 35 height 18
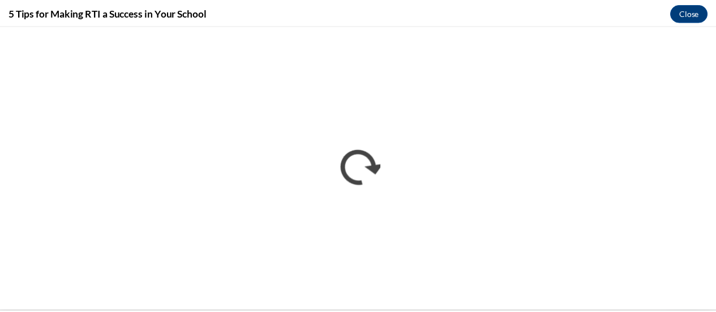
scroll to position [0, 0]
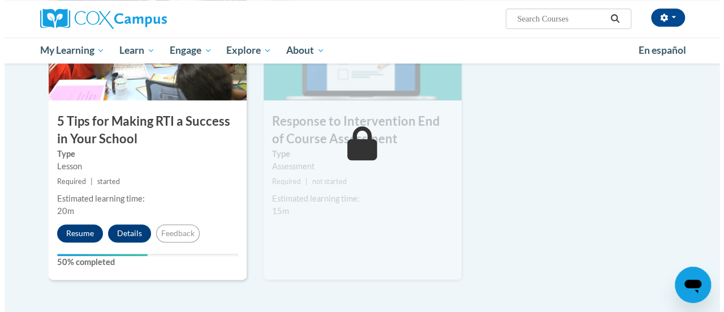
scroll to position [621, 0]
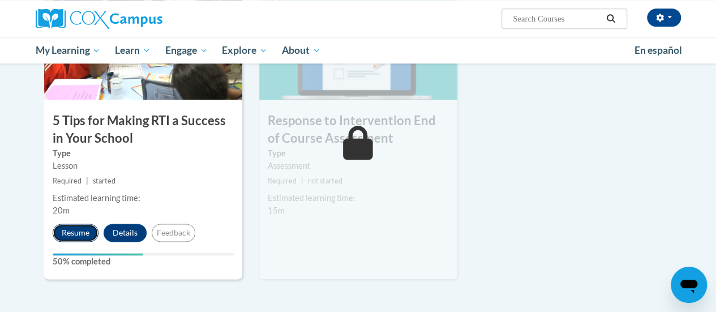
click at [70, 231] on button "Resume" at bounding box center [76, 232] width 46 height 18
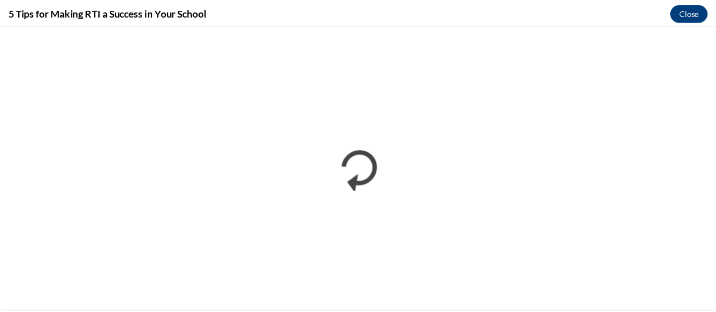
scroll to position [0, 0]
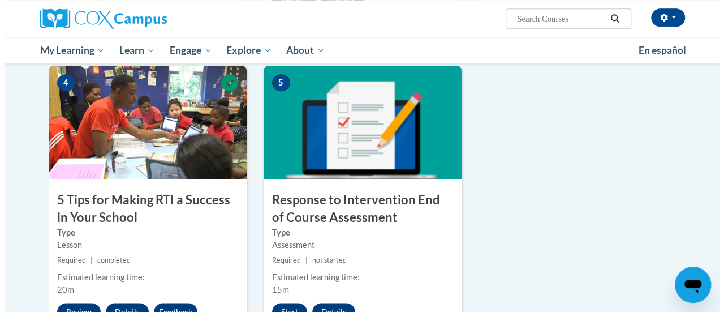
scroll to position [548, 0]
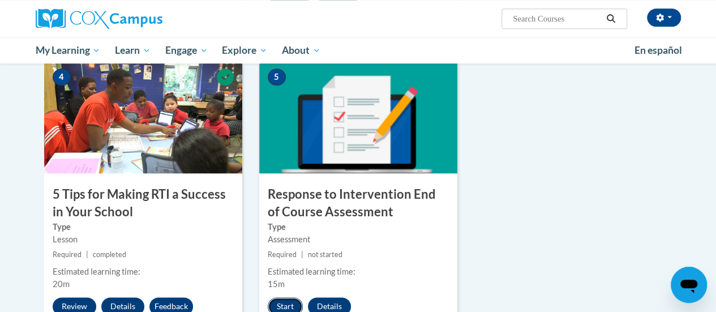
click at [294, 297] on button "Start" at bounding box center [285, 306] width 35 height 18
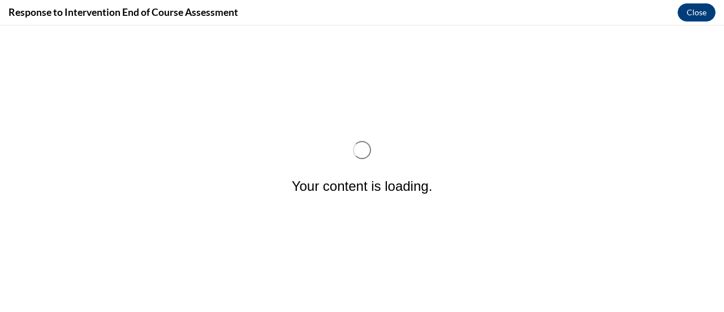
scroll to position [0, 0]
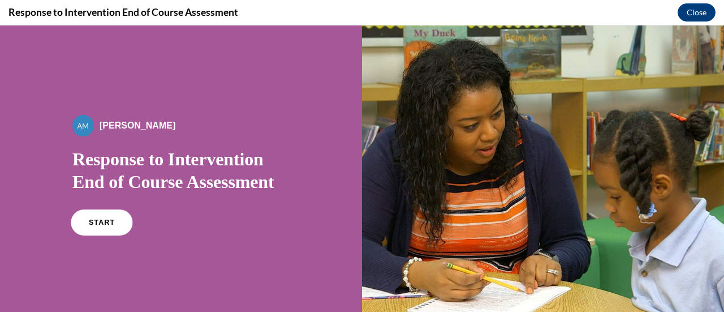
click at [102, 217] on link "START" at bounding box center [102, 222] width 62 height 26
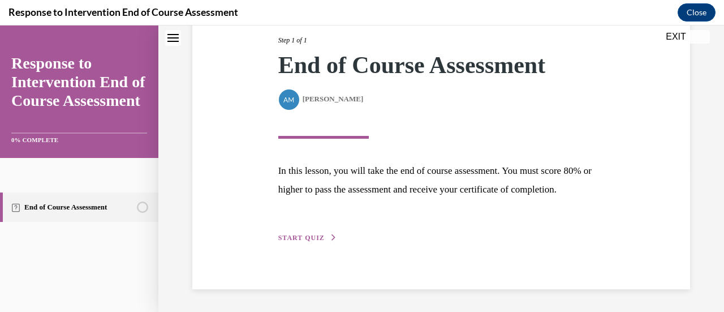
scroll to position [166, 0]
click at [316, 234] on button "START QUIZ" at bounding box center [307, 237] width 59 height 10
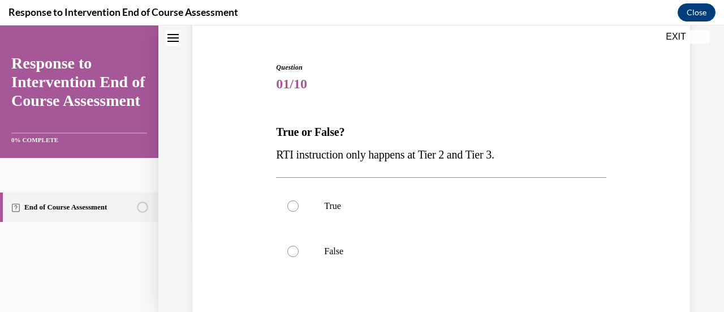
scroll to position [96, 0]
click at [316, 245] on label "False" at bounding box center [441, 249] width 330 height 45
click at [299, 245] on input "False" at bounding box center [292, 249] width 11 height 11
radio input "true"
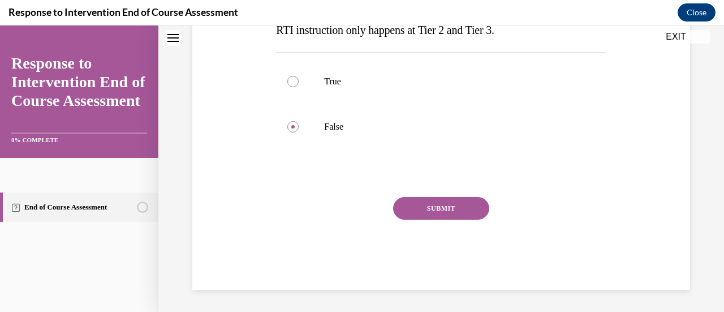
click at [426, 207] on button "SUBMIT" at bounding box center [441, 208] width 96 height 23
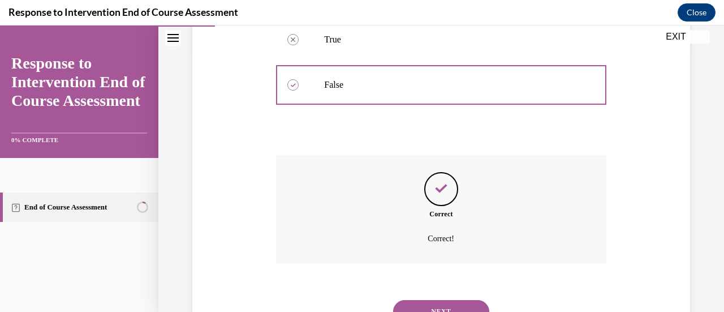
scroll to position [311, 0]
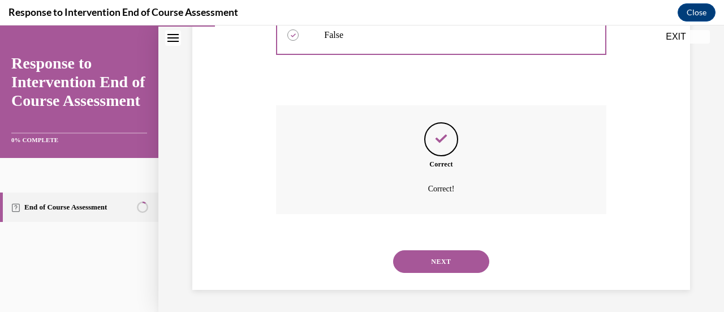
click at [455, 259] on button "NEXT" at bounding box center [441, 261] width 96 height 23
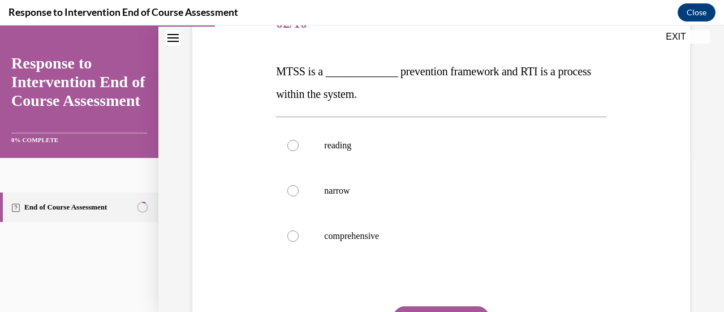
scroll to position [150, 0]
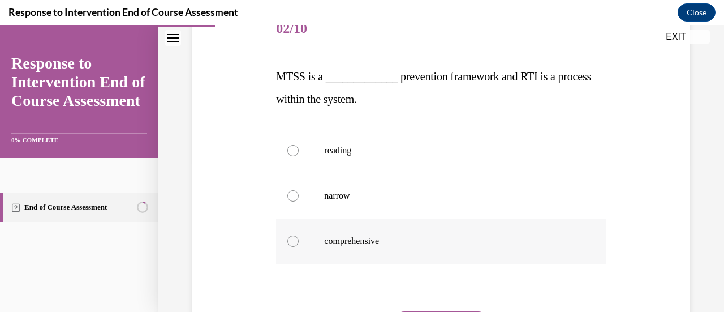
click at [360, 239] on p "comprehensive" at bounding box center [450, 240] width 253 height 11
click at [299, 239] on input "comprehensive" at bounding box center [292, 240] width 11 height 11
radio input "true"
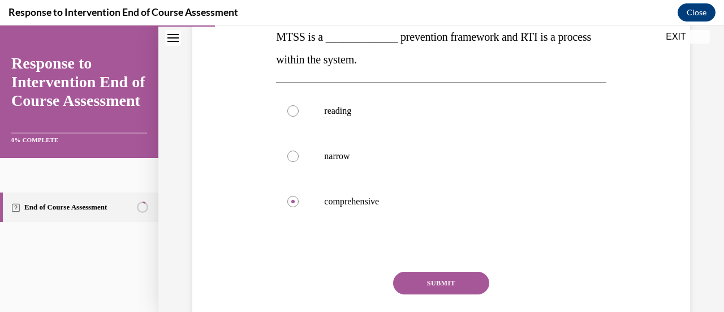
click at [416, 276] on button "SUBMIT" at bounding box center [441, 283] width 96 height 23
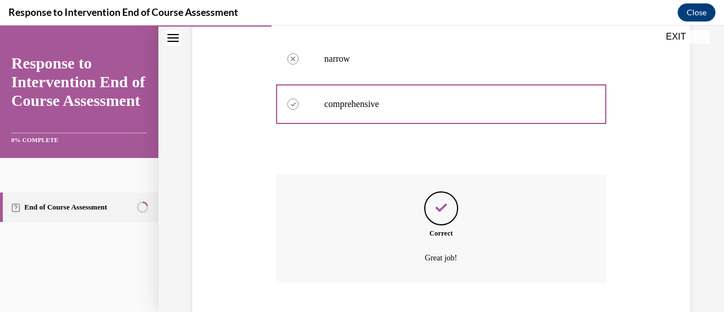
scroll to position [356, 0]
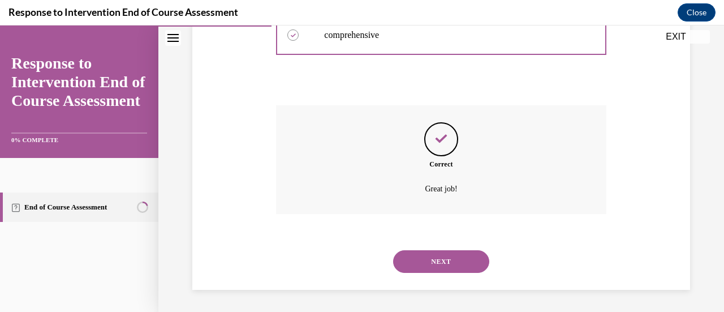
click at [434, 266] on button "NEXT" at bounding box center [441, 261] width 96 height 23
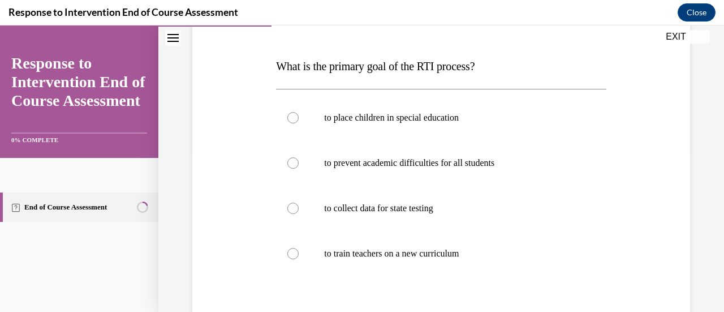
scroll to position [167, 0]
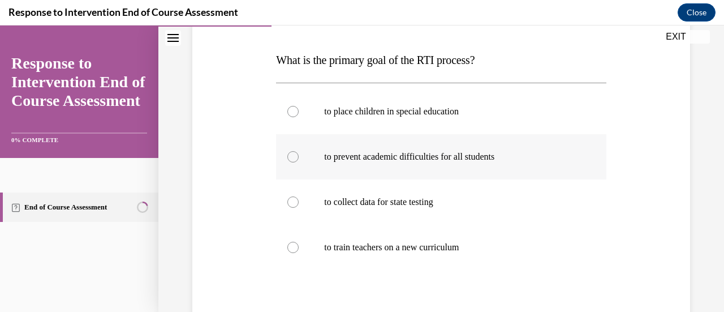
click at [412, 159] on p "to prevent academic difficulties for all students" at bounding box center [450, 156] width 253 height 11
click at [299, 159] on input "to prevent academic difficulties for all students" at bounding box center [292, 156] width 11 height 11
radio input "true"
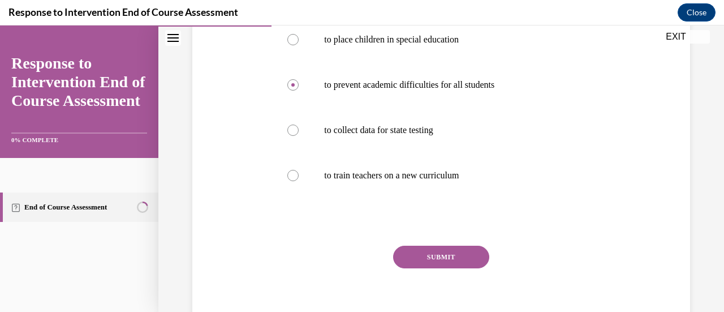
click at [438, 252] on button "SUBMIT" at bounding box center [441, 256] width 96 height 23
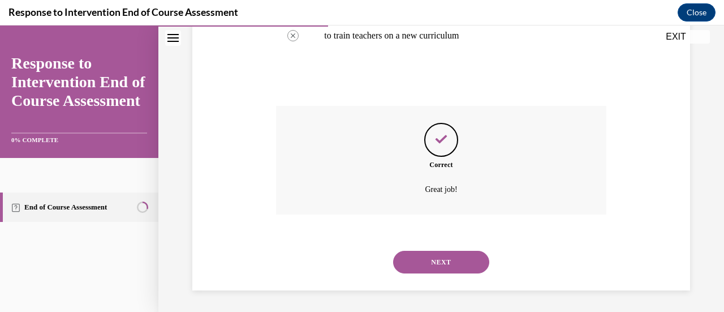
scroll to position [379, 0]
click at [443, 259] on button "NEXT" at bounding box center [441, 261] width 96 height 23
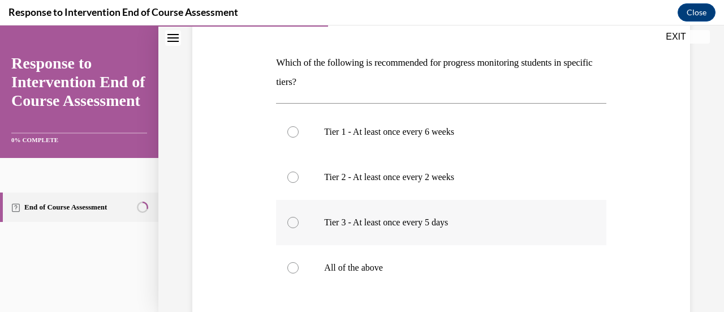
scroll to position [163, 0]
click at [343, 263] on p "All of the above" at bounding box center [450, 266] width 253 height 11
click at [299, 263] on input "All of the above" at bounding box center [292, 266] width 11 height 11
radio input "true"
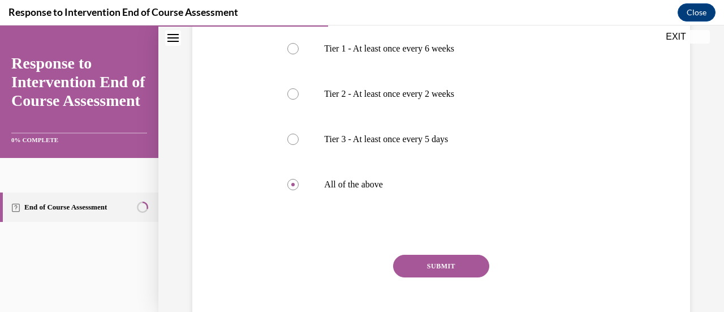
click at [414, 262] on button "SUBMIT" at bounding box center [441, 266] width 96 height 23
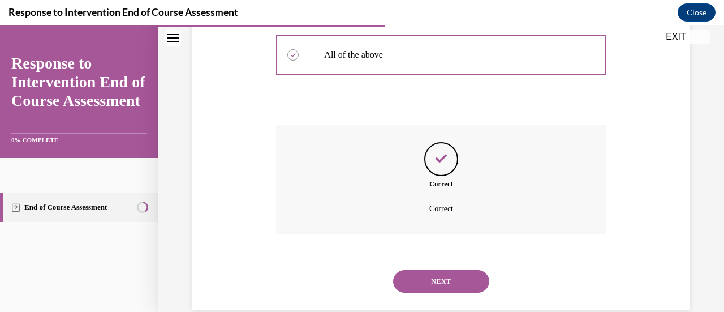
scroll to position [395, 0]
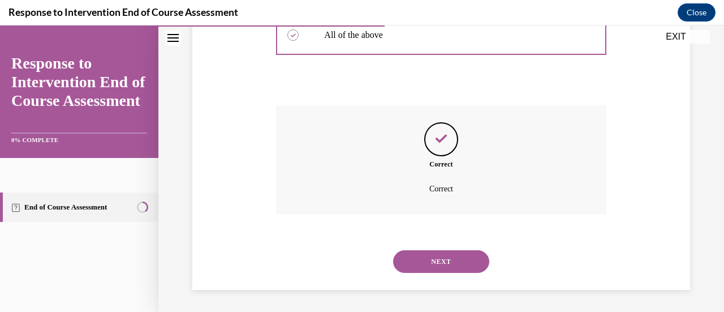
click at [414, 262] on button "NEXT" at bounding box center [441, 261] width 96 height 23
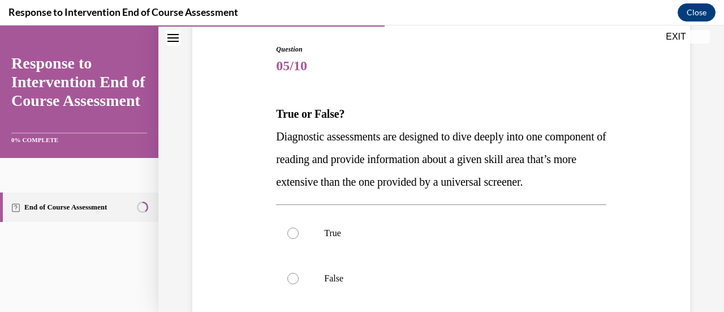
scroll to position [114, 0]
drag, startPoint x: 414, startPoint y: 262, endPoint x: 324, endPoint y: 242, distance: 92.6
click at [324, 242] on label "True" at bounding box center [441, 232] width 330 height 45
click at [299, 238] on input "True" at bounding box center [292, 232] width 11 height 11
radio input "true"
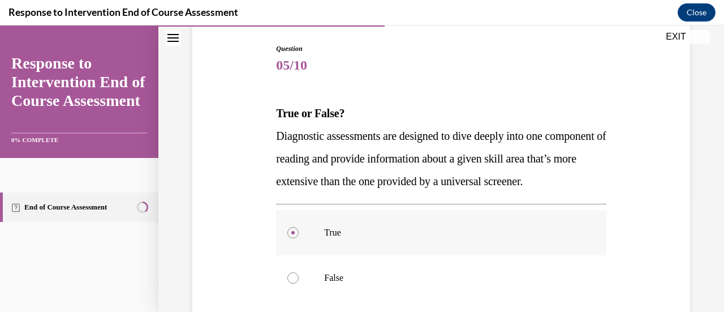
scroll to position [223, 0]
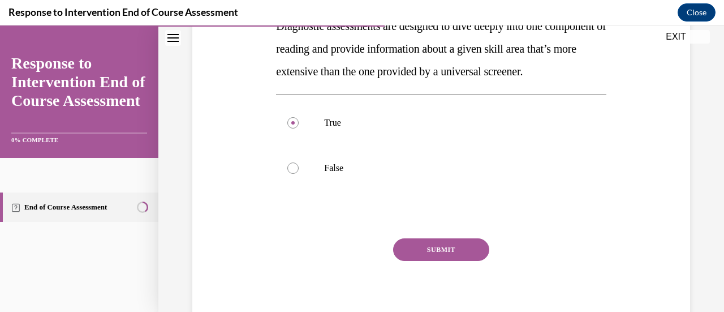
click at [453, 261] on button "SUBMIT" at bounding box center [441, 249] width 96 height 23
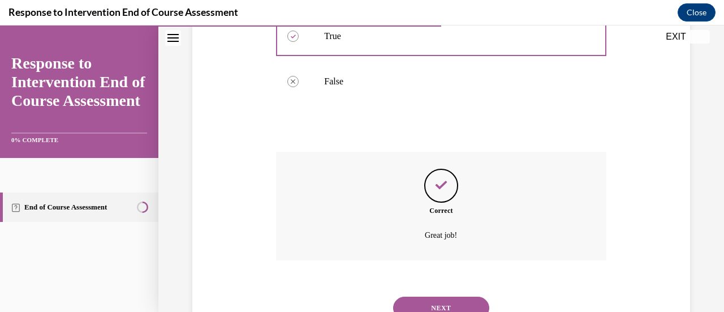
scroll to position [379, 0]
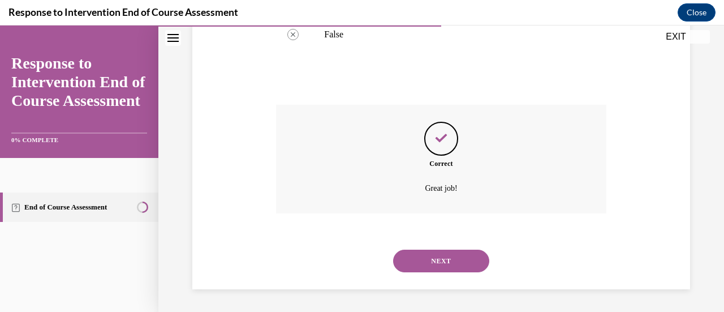
click at [450, 269] on button "NEXT" at bounding box center [441, 260] width 96 height 23
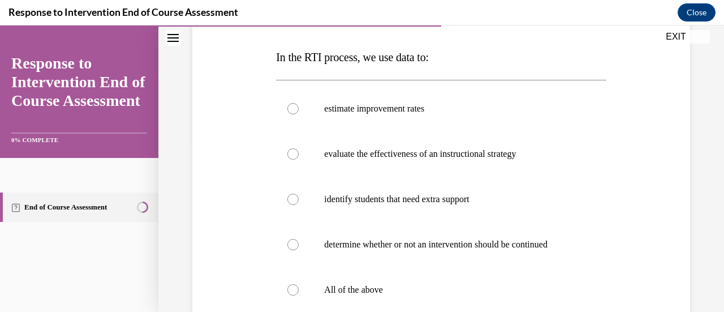
scroll to position [179, 0]
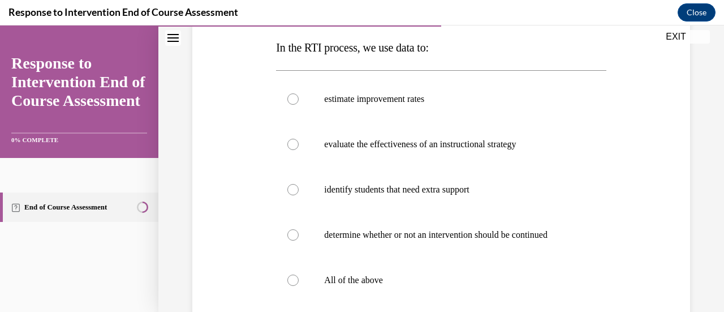
click at [450, 269] on label "All of the above" at bounding box center [441, 279] width 330 height 45
click at [299, 274] on input "All of the above" at bounding box center [292, 279] width 11 height 11
radio input "true"
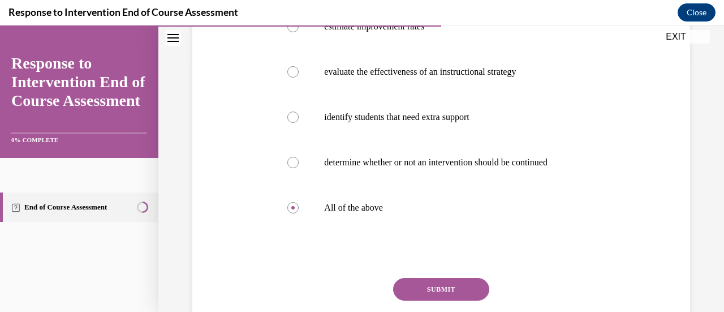
scroll to position [260, 0]
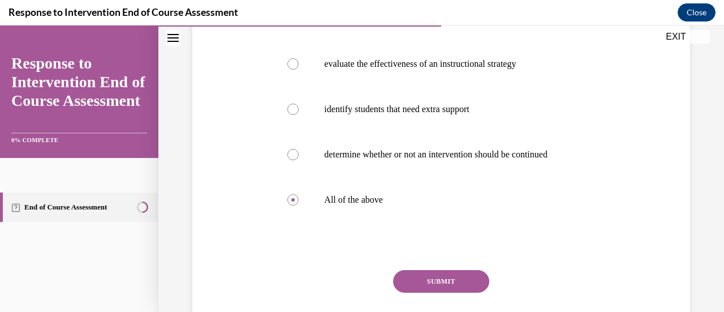
click at [450, 269] on div "Question 06/10 In the RTI process, we use data to: estimate improvement rates e…" at bounding box center [441, 130] width 330 height 465
click at [454, 279] on button "SUBMIT" at bounding box center [441, 281] width 96 height 23
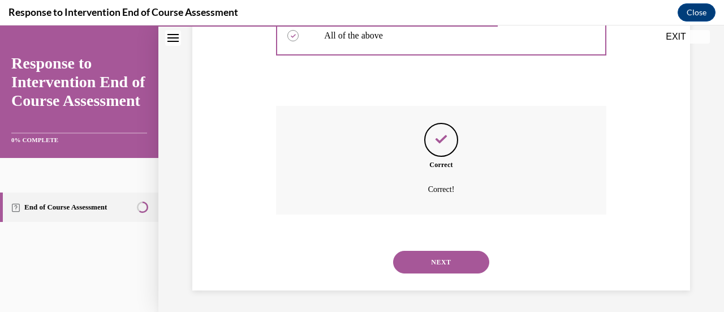
scroll to position [424, 0]
click at [449, 262] on button "NEXT" at bounding box center [441, 261] width 96 height 23
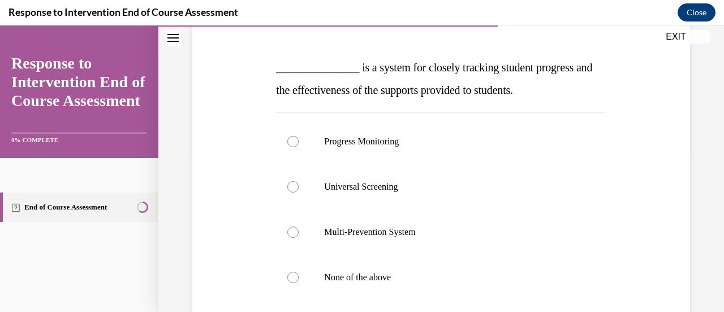
scroll to position [160, 0]
click at [359, 140] on p "Progress Monitoring" at bounding box center [450, 140] width 253 height 11
click at [299, 140] on input "Progress Monitoring" at bounding box center [292, 140] width 11 height 11
radio input "true"
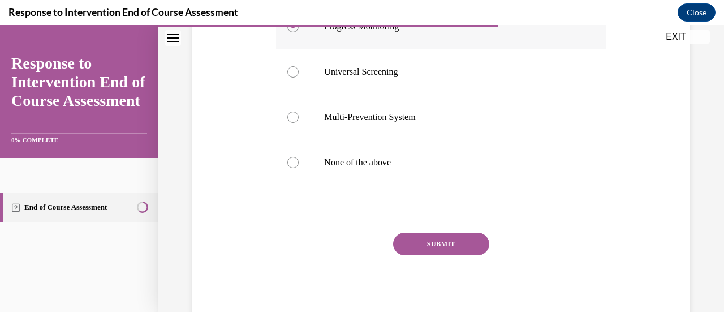
scroll to position [279, 0]
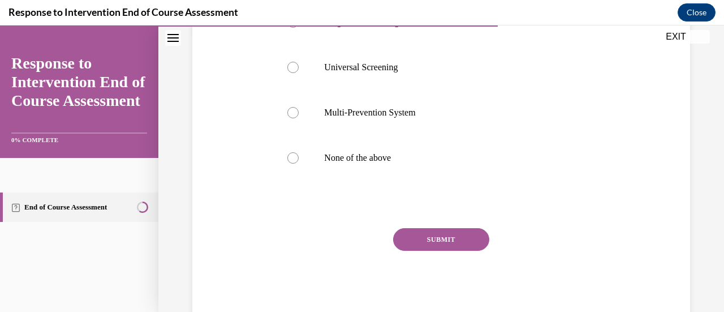
click at [432, 232] on button "SUBMIT" at bounding box center [441, 239] width 96 height 23
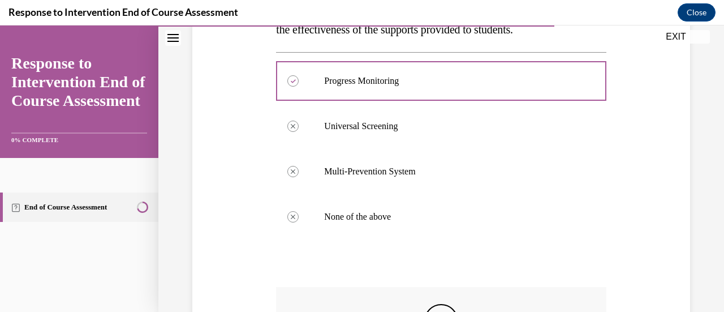
scroll to position [402, 0]
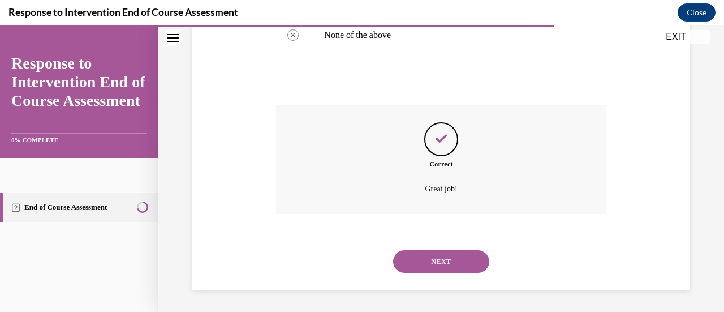
click at [436, 261] on button "NEXT" at bounding box center [441, 261] width 96 height 23
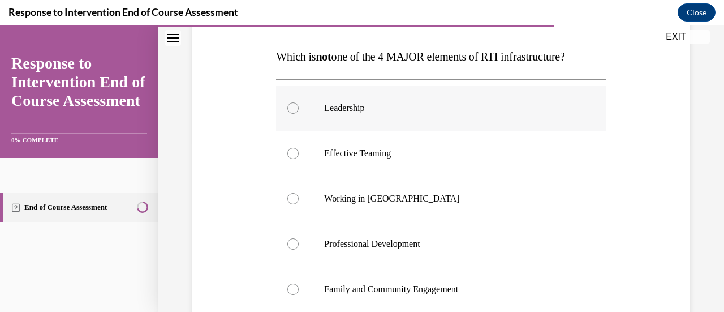
scroll to position [175, 0]
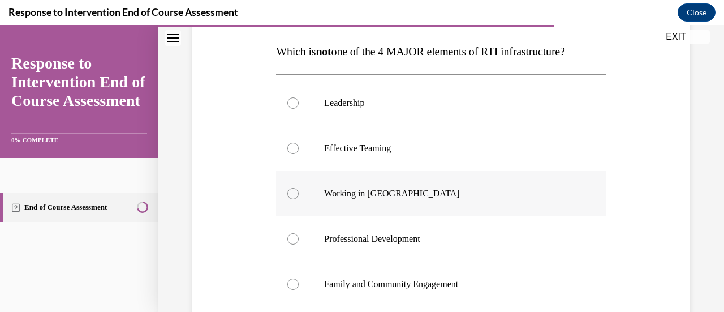
click at [429, 200] on label "Working in Silos" at bounding box center [441, 193] width 330 height 45
click at [299, 199] on input "Working in Silos" at bounding box center [292, 193] width 11 height 11
radio input "true"
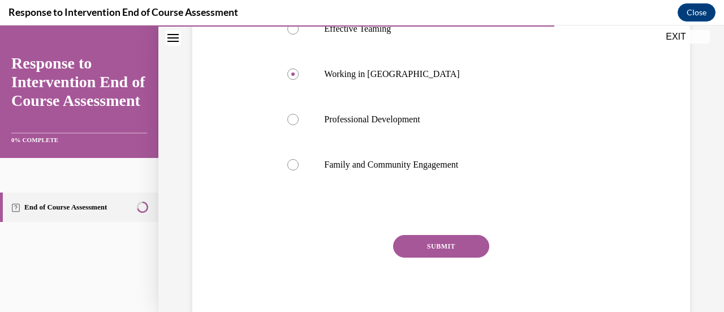
click at [441, 243] on button "SUBMIT" at bounding box center [441, 246] width 96 height 23
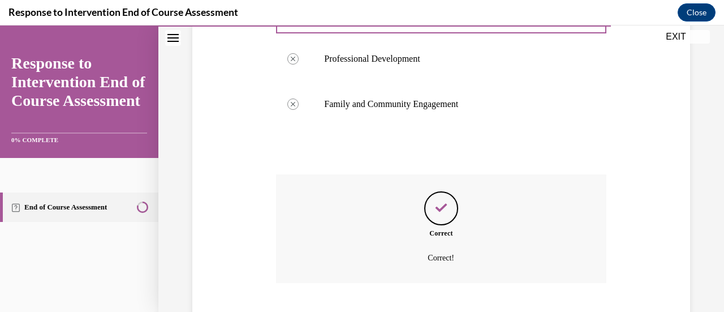
scroll to position [424, 0]
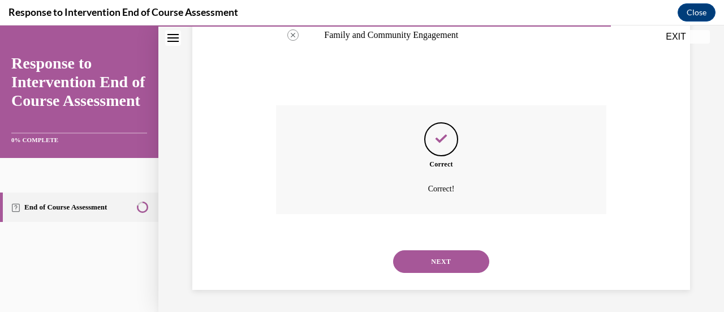
click at [441, 256] on button "NEXT" at bounding box center [441, 261] width 96 height 23
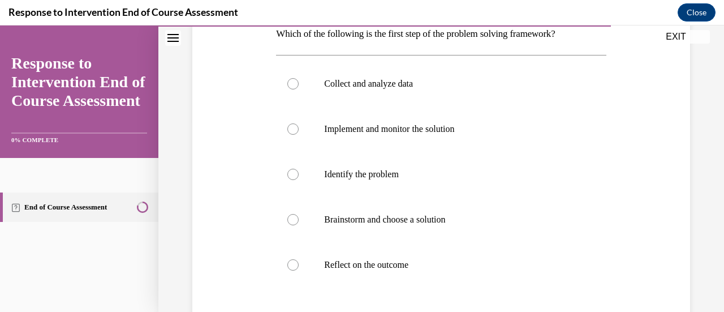
scroll to position [187, 0]
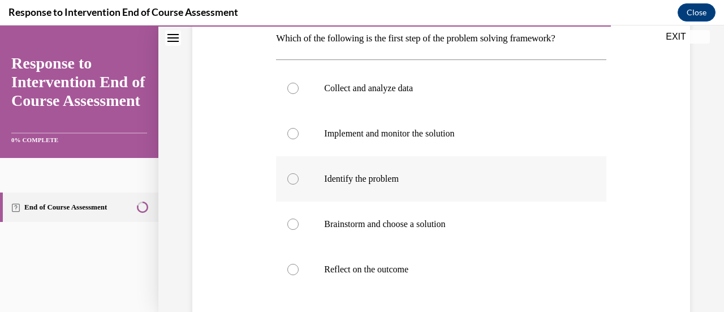
click at [372, 188] on label "Identify the problem" at bounding box center [441, 178] width 330 height 45
click at [299, 184] on input "Identify the problem" at bounding box center [292, 178] width 11 height 11
radio input "true"
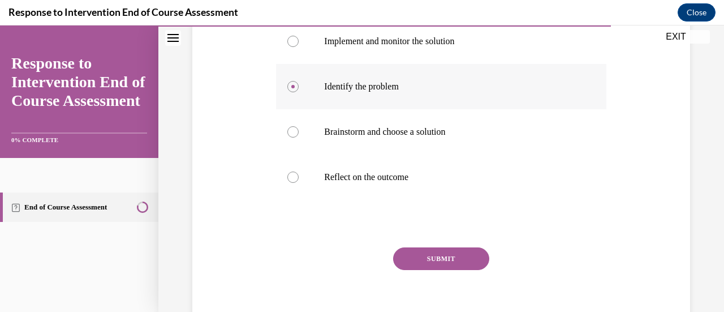
scroll to position [279, 0]
click at [446, 258] on button "SUBMIT" at bounding box center [441, 258] width 96 height 23
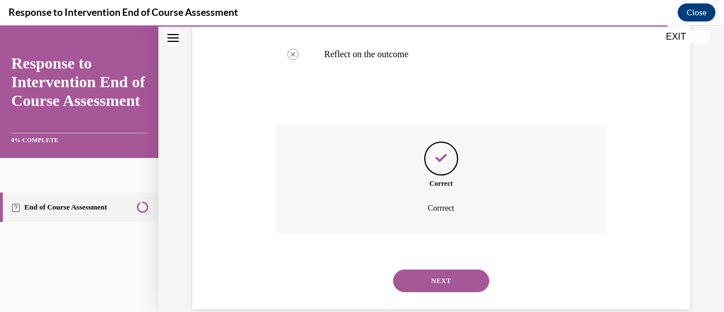
scroll to position [421, 0]
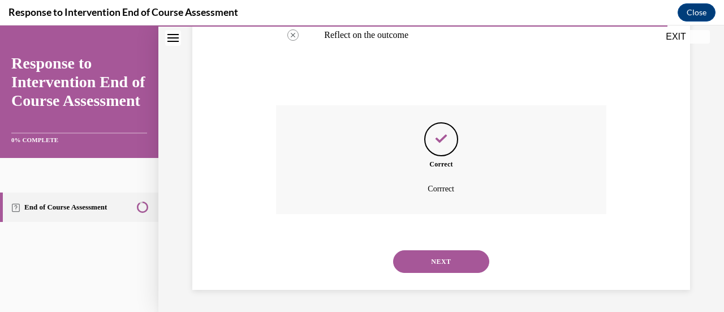
click at [446, 258] on button "NEXT" at bounding box center [441, 261] width 96 height 23
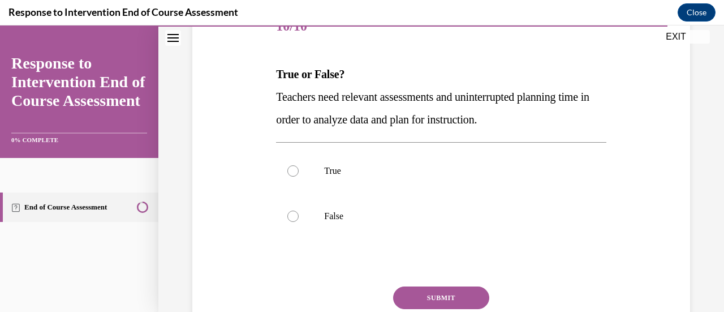
scroll to position [153, 0]
click at [301, 171] on label "True" at bounding box center [441, 170] width 330 height 45
click at [299, 171] on input "True" at bounding box center [292, 170] width 11 height 11
radio input "true"
click at [433, 287] on button "SUBMIT" at bounding box center [441, 297] width 96 height 23
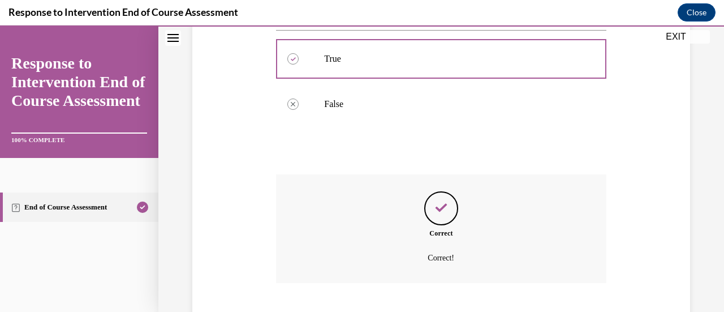
scroll to position [334, 0]
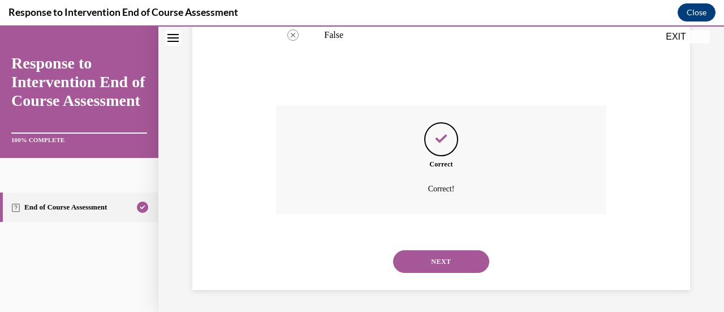
click at [454, 257] on button "NEXT" at bounding box center [441, 261] width 96 height 23
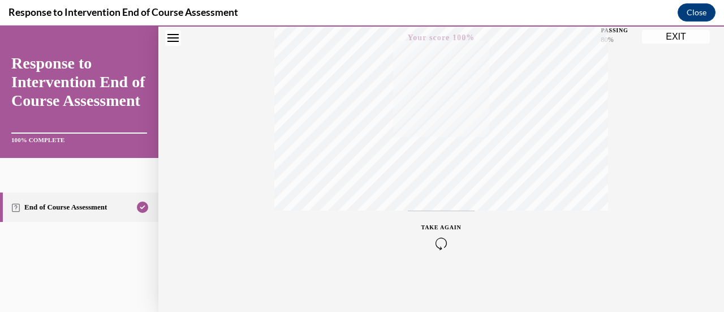
scroll to position [0, 0]
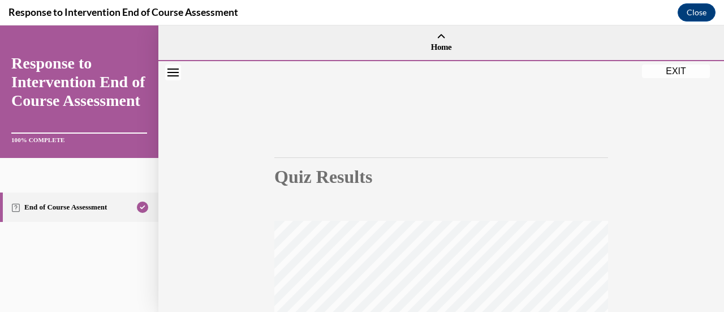
click at [677, 74] on button "EXIT" at bounding box center [676, 71] width 68 height 14
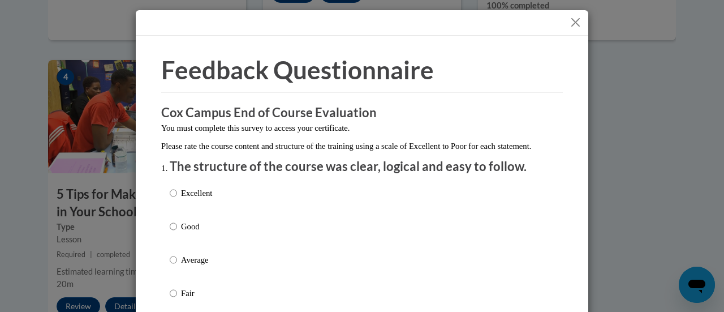
click at [571, 24] on button "Close" at bounding box center [575, 22] width 14 height 14
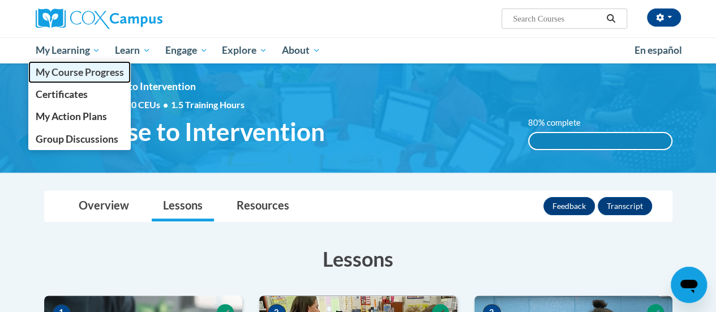
click at [69, 73] on span "My Course Progress" at bounding box center [79, 72] width 88 height 12
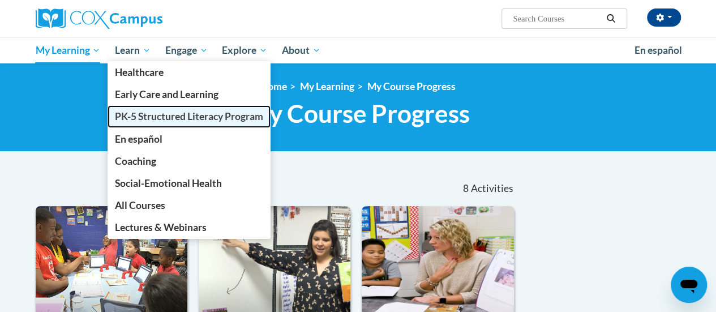
click at [165, 123] on link "PK-5 Structured Literacy Program" at bounding box center [188, 116] width 163 height 22
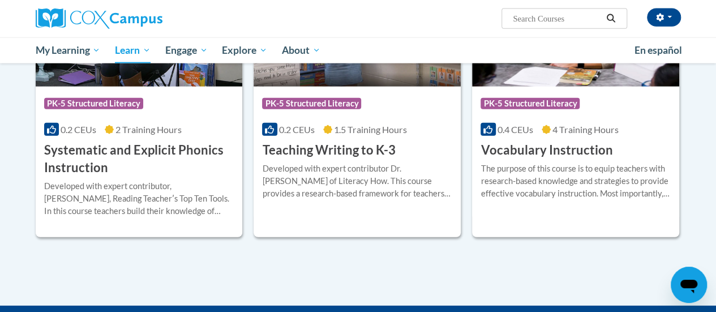
scroll to position [1328, 0]
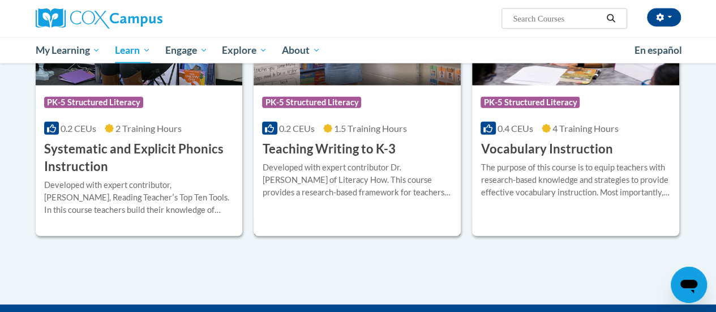
click at [331, 158] on div "More Info Enroll Developed with expert contributor Dr. Margie Gillis of Literac…" at bounding box center [356, 187] width 207 height 58
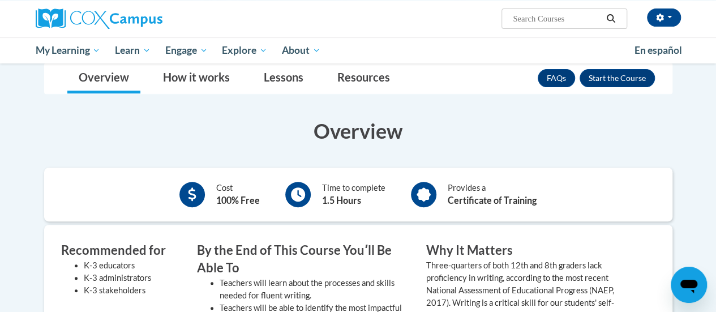
scroll to position [186, 0]
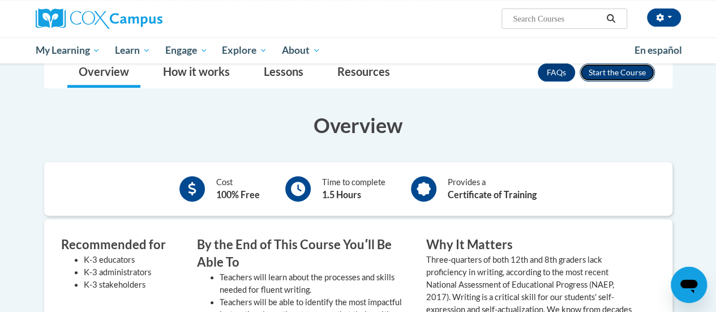
click at [624, 71] on button "Enroll" at bounding box center [616, 72] width 75 height 18
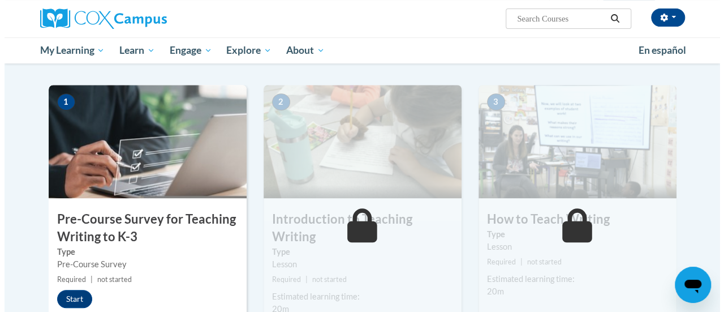
scroll to position [212, 0]
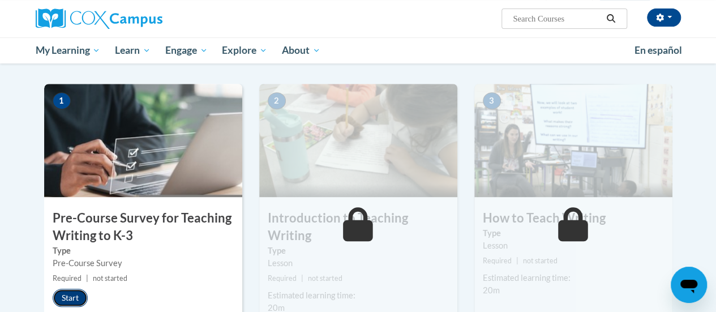
click at [66, 303] on button "Start" at bounding box center [70, 297] width 35 height 18
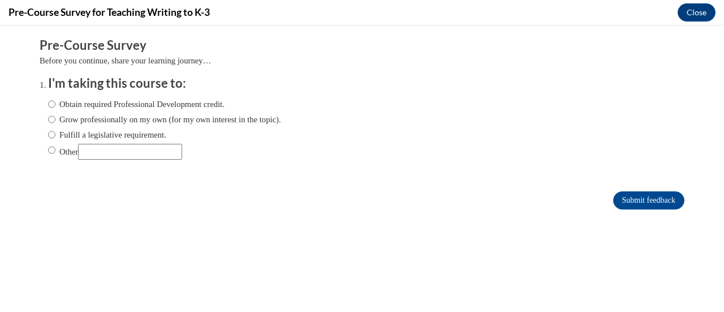
scroll to position [0, 0]
click at [92, 131] on label "Fulfill a legislative requirement." at bounding box center [107, 134] width 118 height 12
click at [55, 131] on input "Fulfill a legislative requirement." at bounding box center [51, 134] width 7 height 12
radio input "true"
click at [632, 199] on input "Submit feedback" at bounding box center [648, 200] width 71 height 18
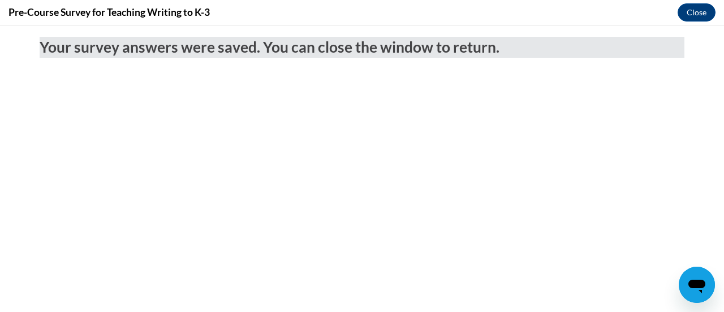
click at [632, 199] on body "Your survey answers were saved. You can close the window to return." at bounding box center [362, 168] width 724 height 286
click at [691, 12] on button "Close" at bounding box center [697, 12] width 38 height 18
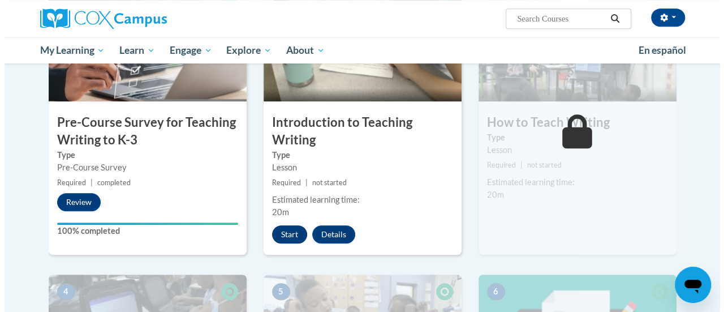
scroll to position [308, 0]
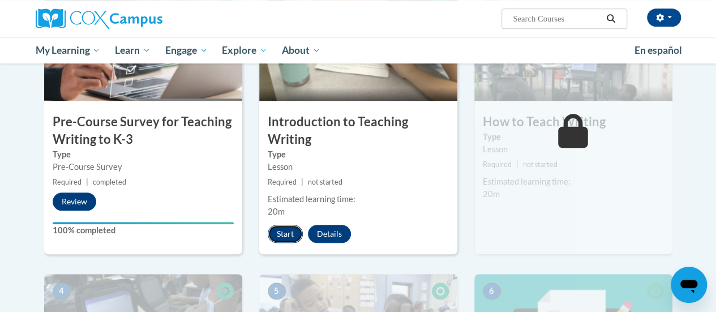
click at [291, 228] on button "Start" at bounding box center [285, 234] width 35 height 18
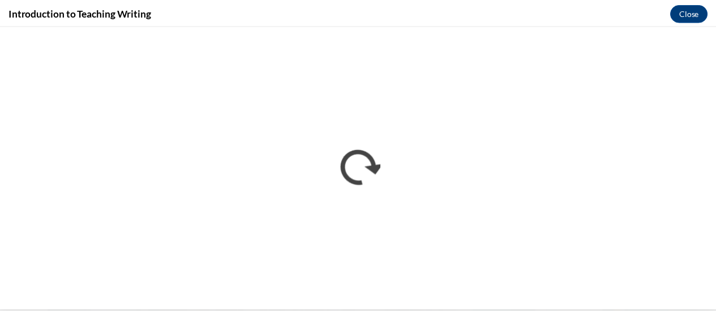
scroll to position [0, 0]
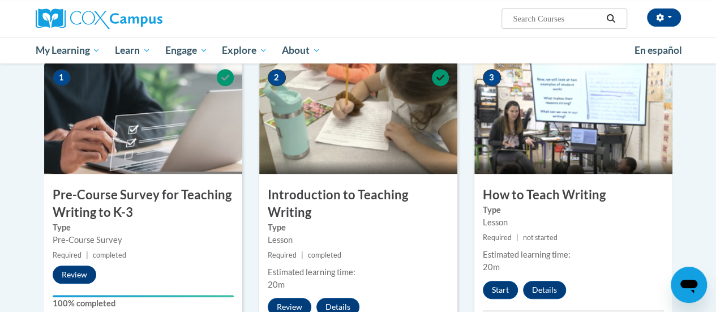
scroll to position [235, 0]
